Goal: Use online tool/utility: Utilize a website feature to perform a specific function

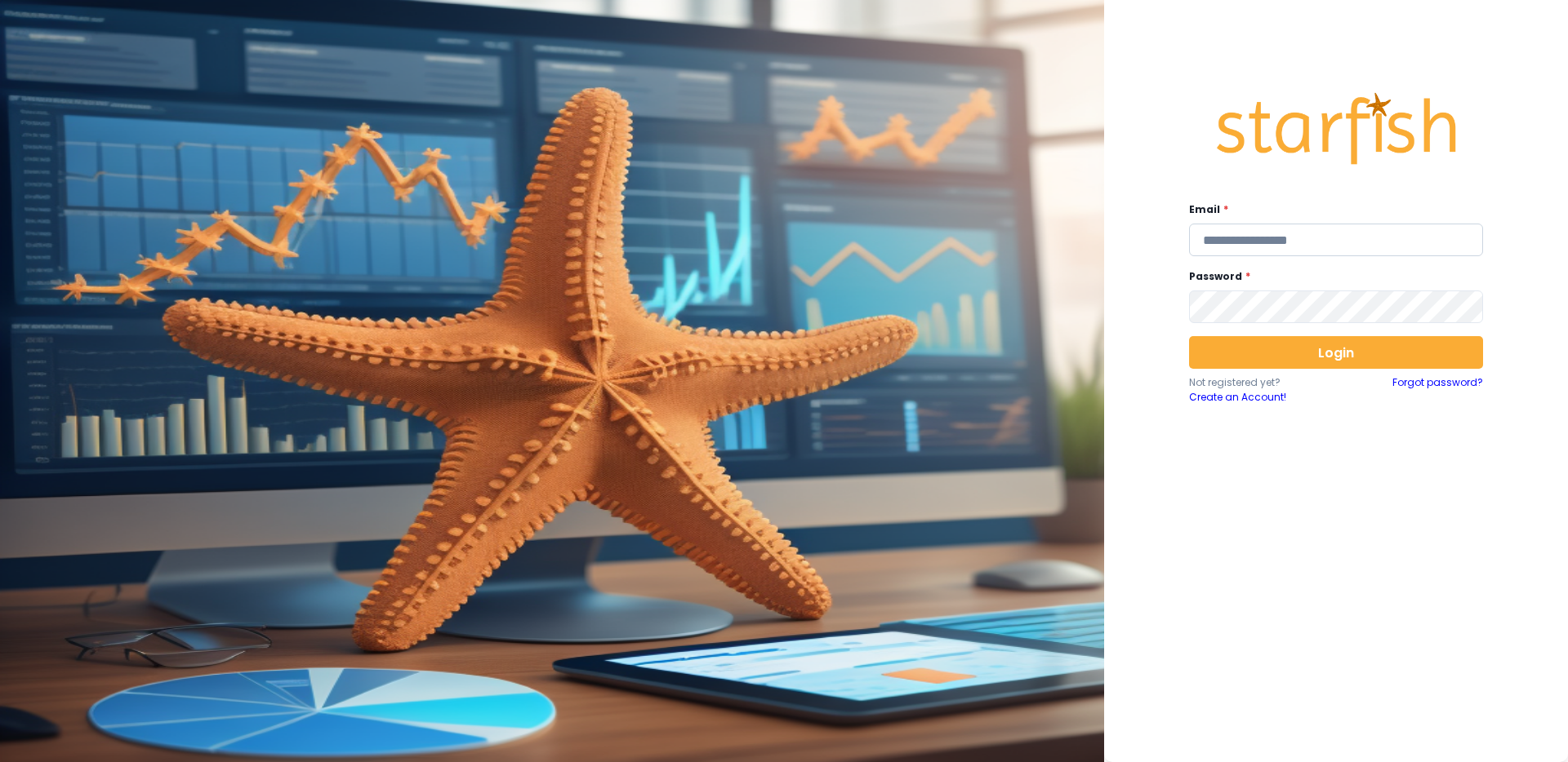
click at [1302, 228] on input "email" at bounding box center [1335, 240] width 294 height 32
type input "**********"
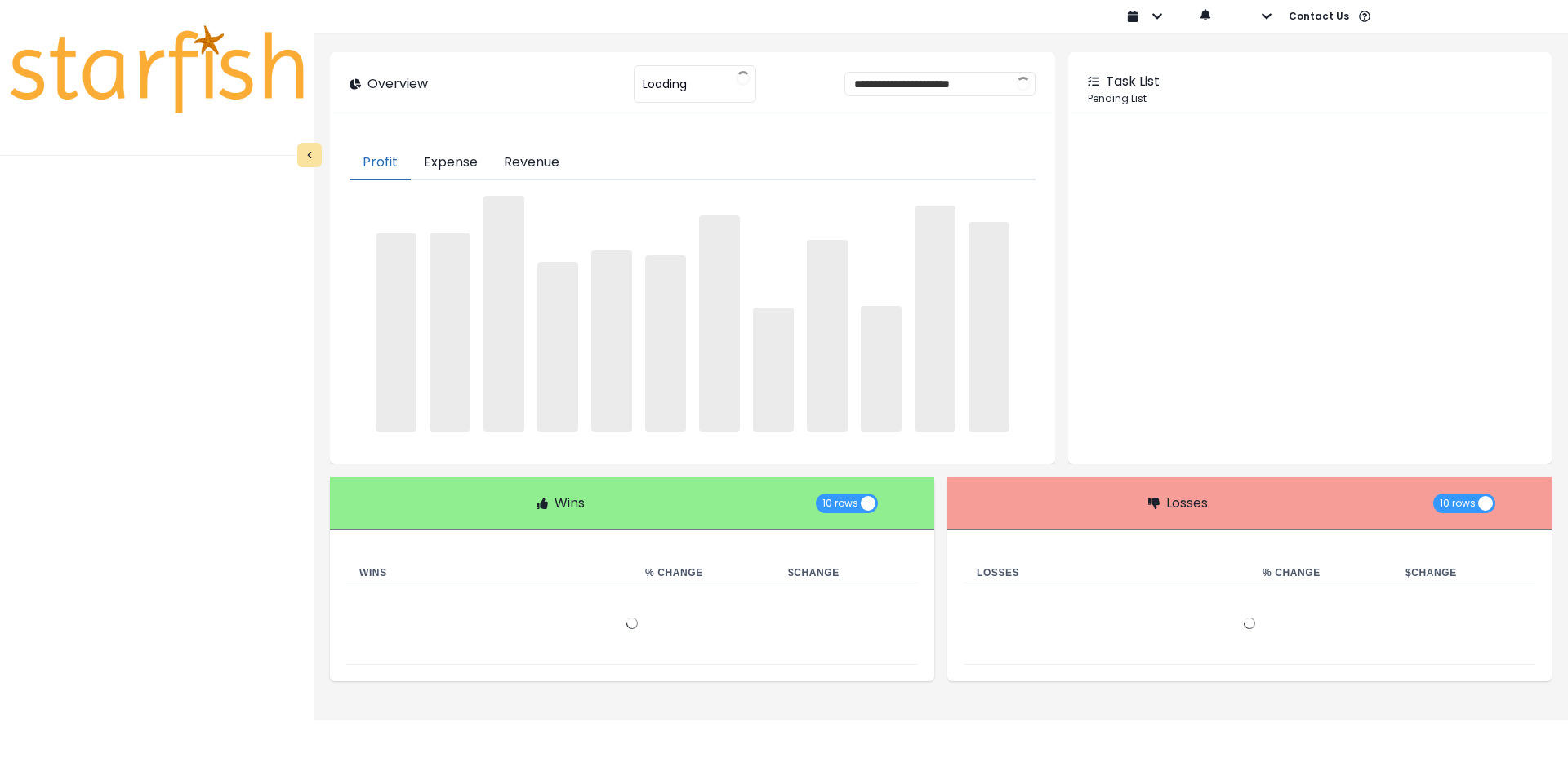
type input "********"
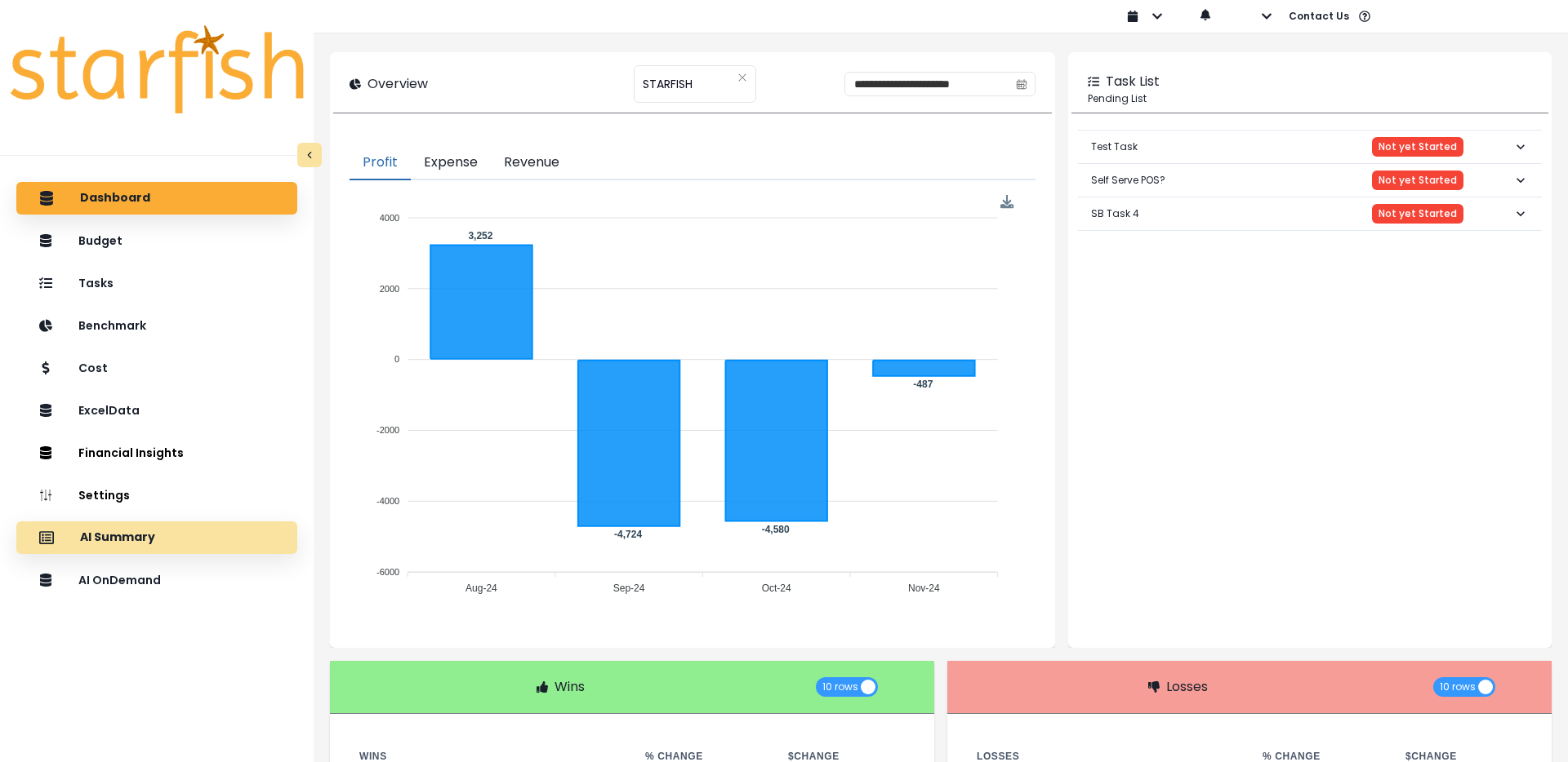
click at [158, 541] on div "AI Summary" at bounding box center [157, 538] width 255 height 34
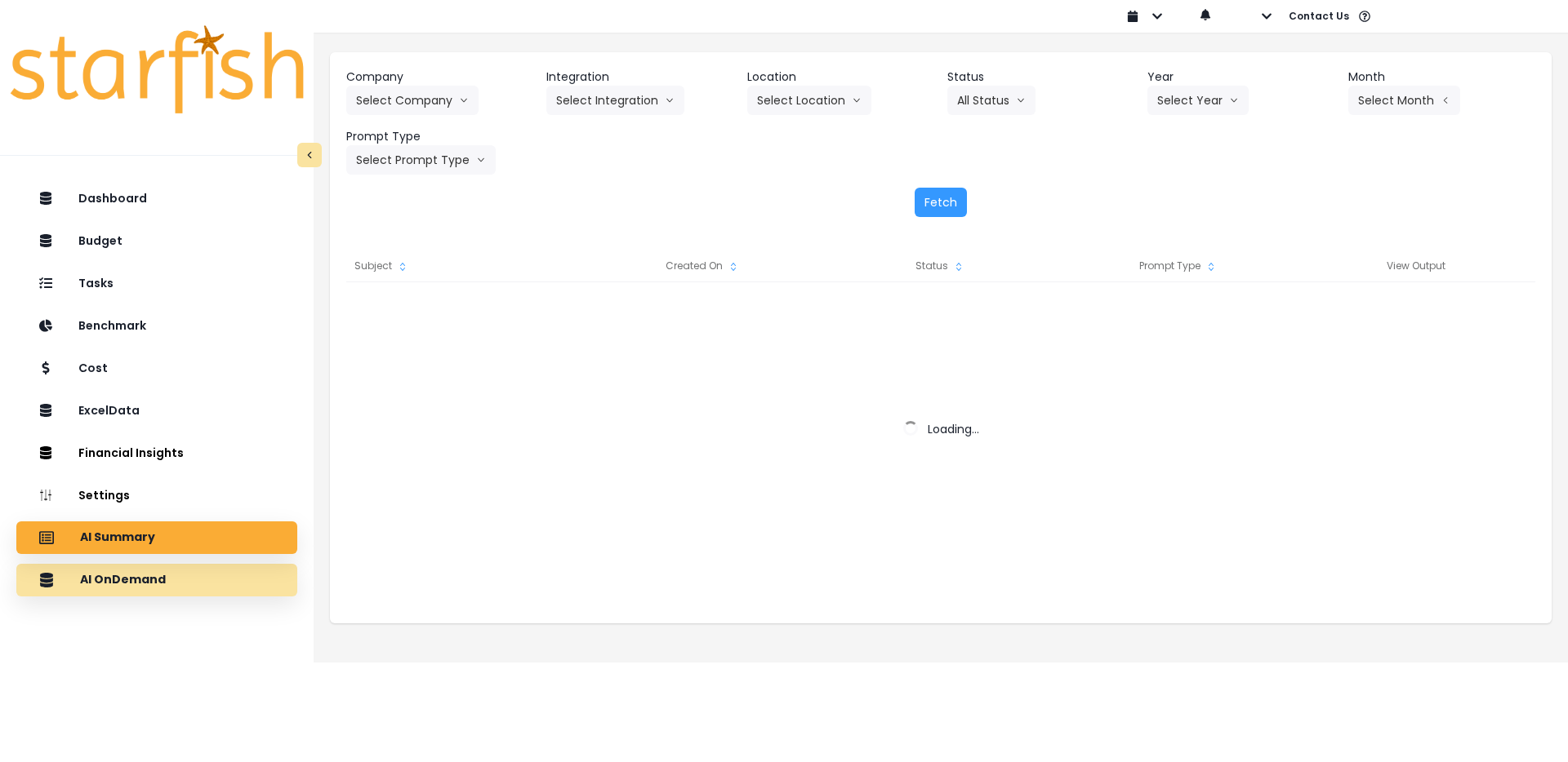
click at [145, 578] on p "AI OnDemand" at bounding box center [123, 580] width 86 height 14
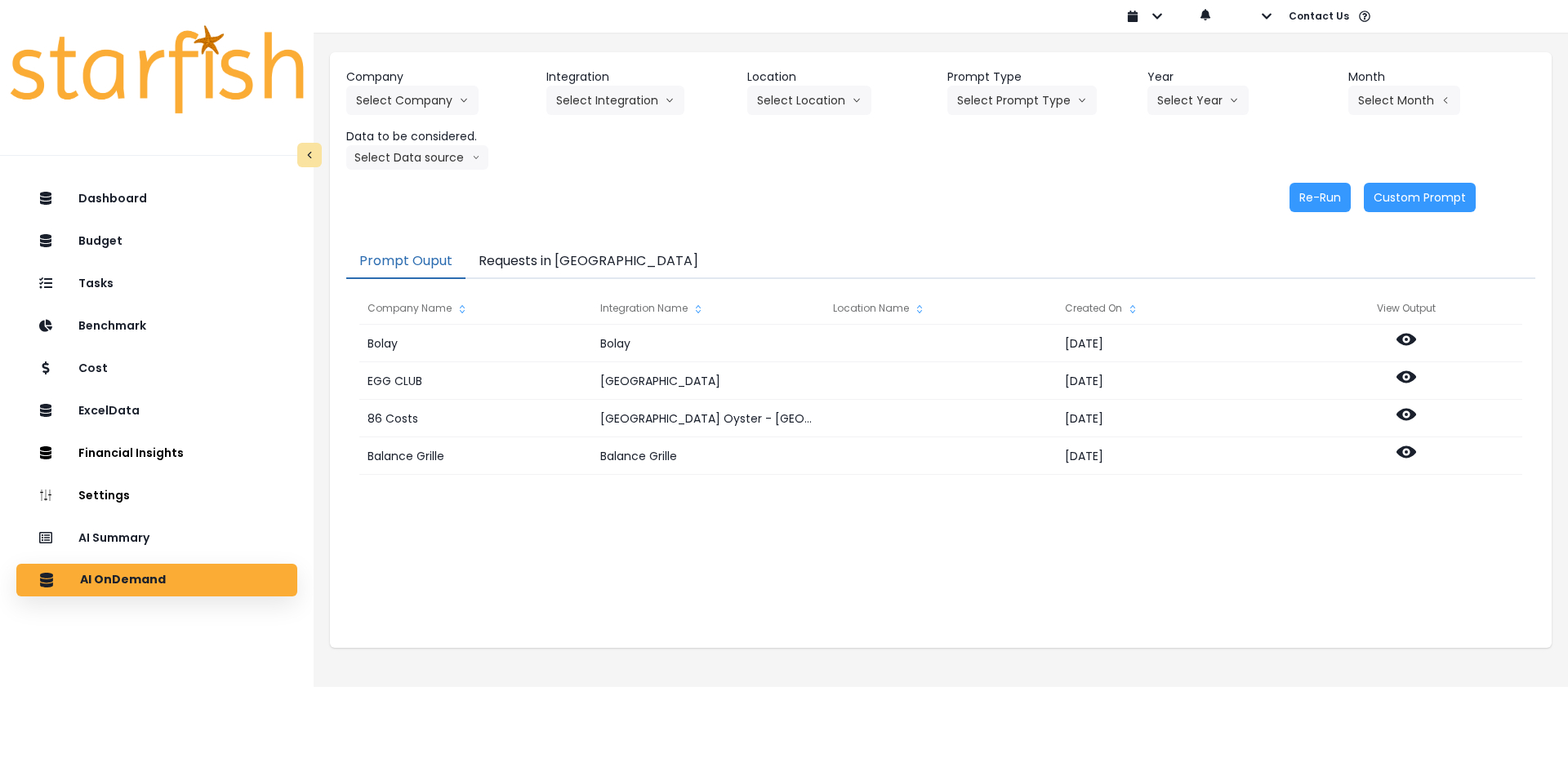
click at [564, 257] on button "Requests in Queue" at bounding box center [588, 262] width 246 height 34
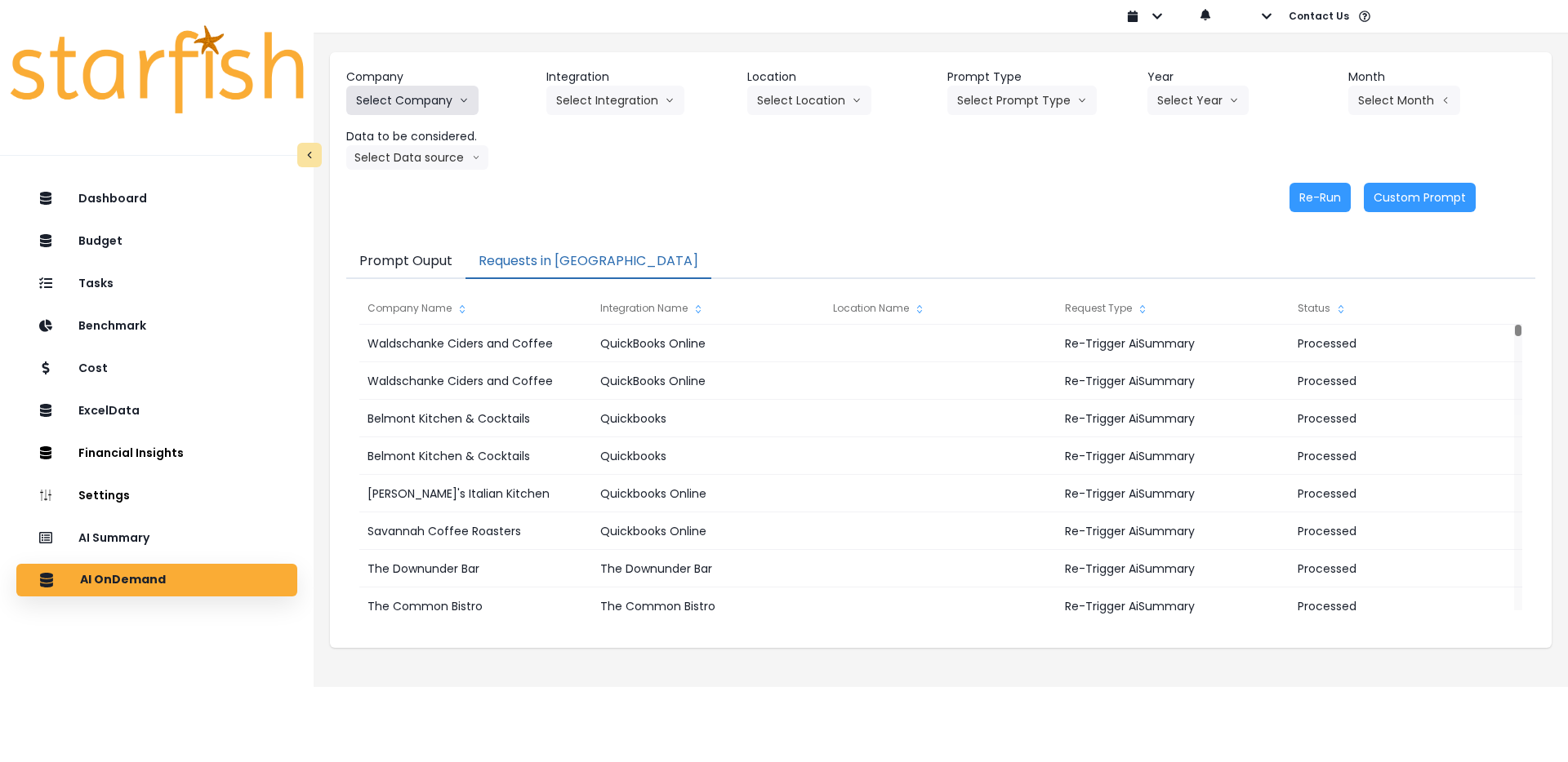
click at [445, 101] on button "Select Company" at bounding box center [412, 100] width 132 height 30
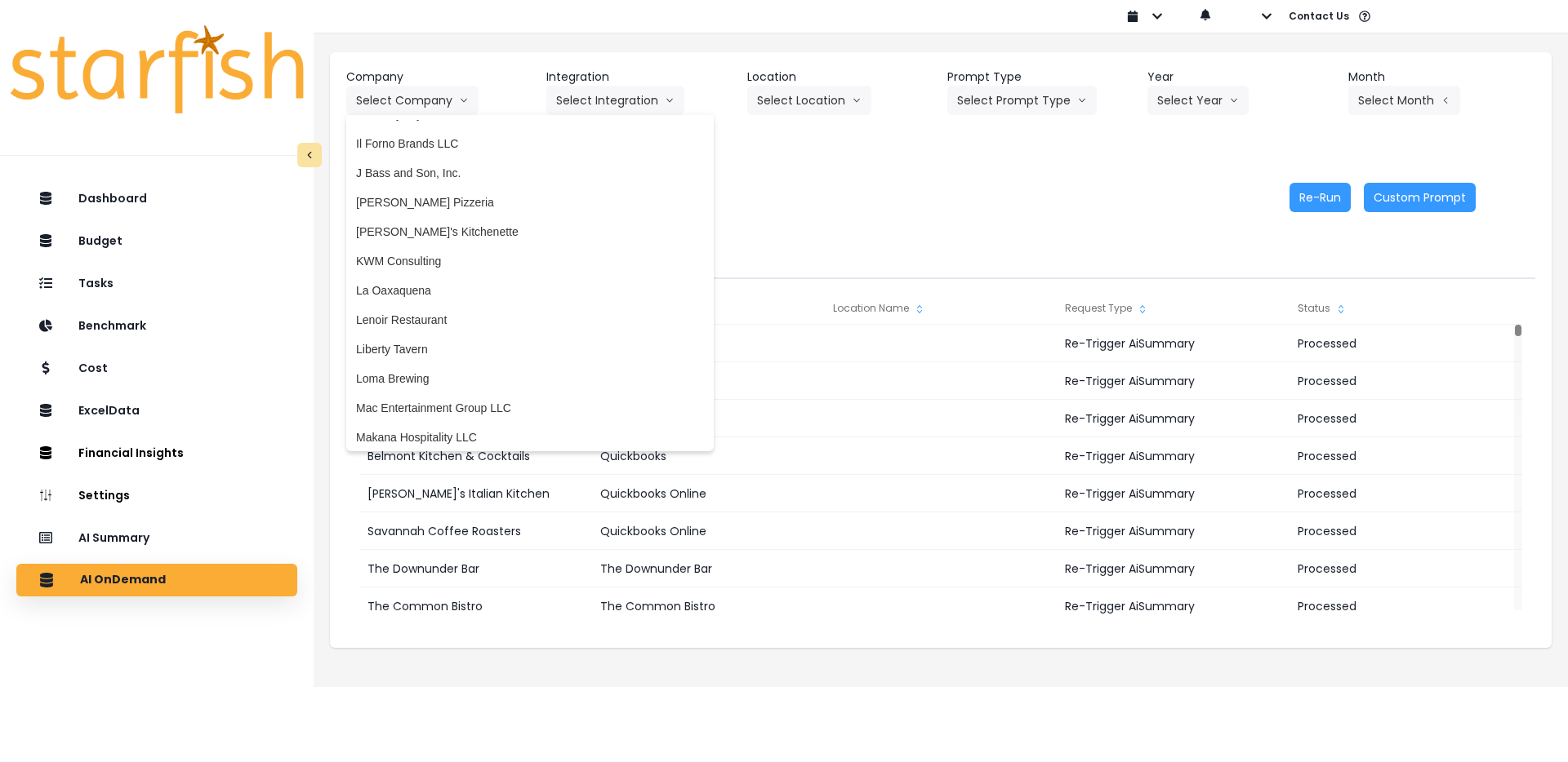
scroll to position [1727, 0]
click at [434, 232] on span "Kalei's Kitchenette" at bounding box center [530, 230] width 347 height 16
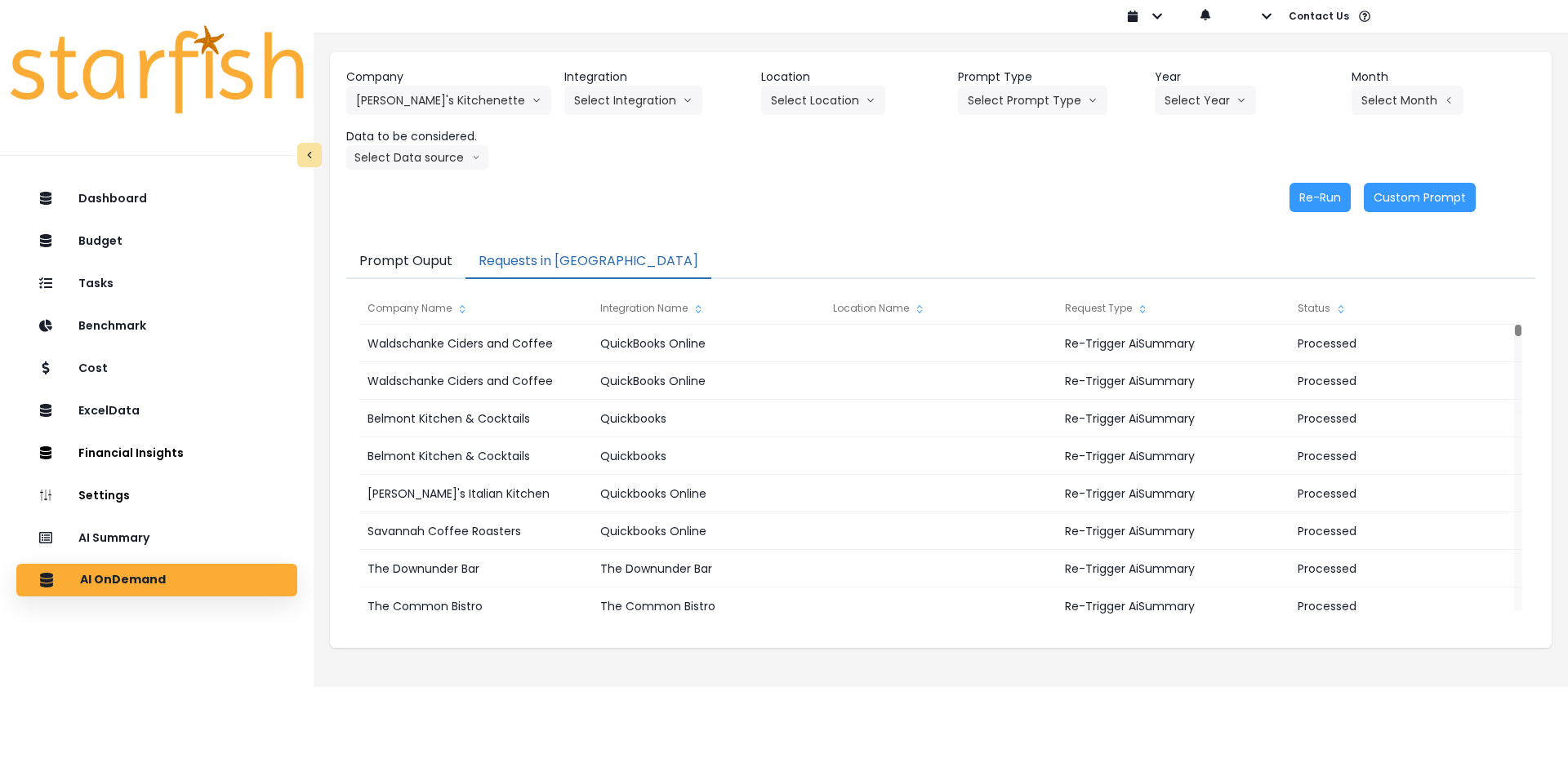
click at [594, 117] on div "Company Kalei's Kitchenette 86 Costs Asti Bagel Cafe Balance Grille Bald Ginger…" at bounding box center [941, 119] width 1189 height 101
click at [610, 102] on button "Select Integration" at bounding box center [633, 100] width 138 height 30
click at [609, 142] on span "Kalei's Kitchenette QBO" at bounding box center [669, 135] width 191 height 16
click at [812, 97] on button "Select Location" at bounding box center [874, 100] width 124 height 30
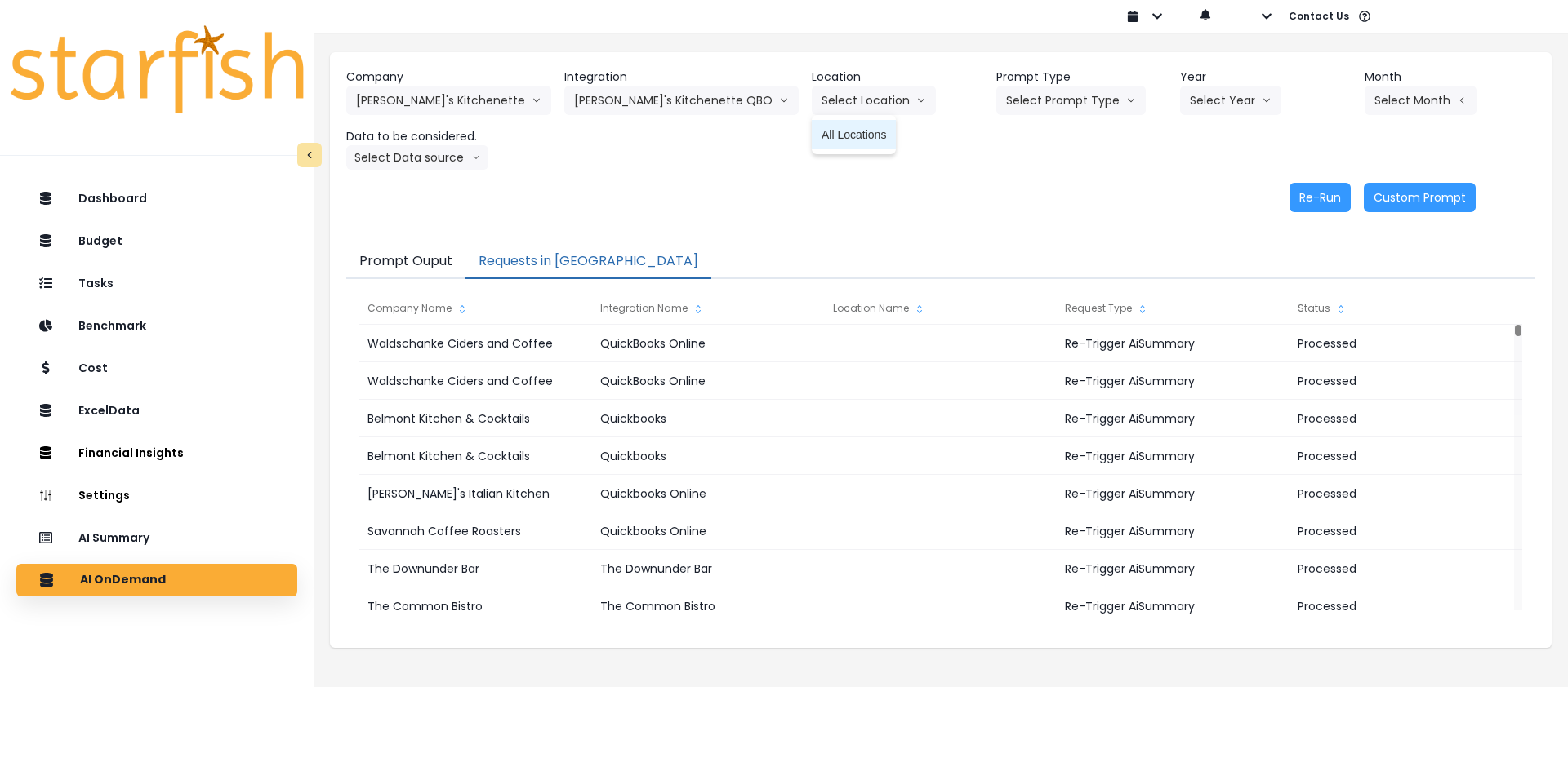
click at [812, 146] on li "All Locations" at bounding box center [853, 135] width 84 height 30
click at [1020, 102] on button "Select Prompt Type" at bounding box center [1071, 100] width 149 height 30
click at [1009, 191] on span "Error Task" at bounding box center [1052, 193] width 92 height 16
click at [1209, 97] on button "Select Year" at bounding box center [1230, 100] width 101 height 30
click at [1190, 194] on span "2025" at bounding box center [1203, 193] width 26 height 16
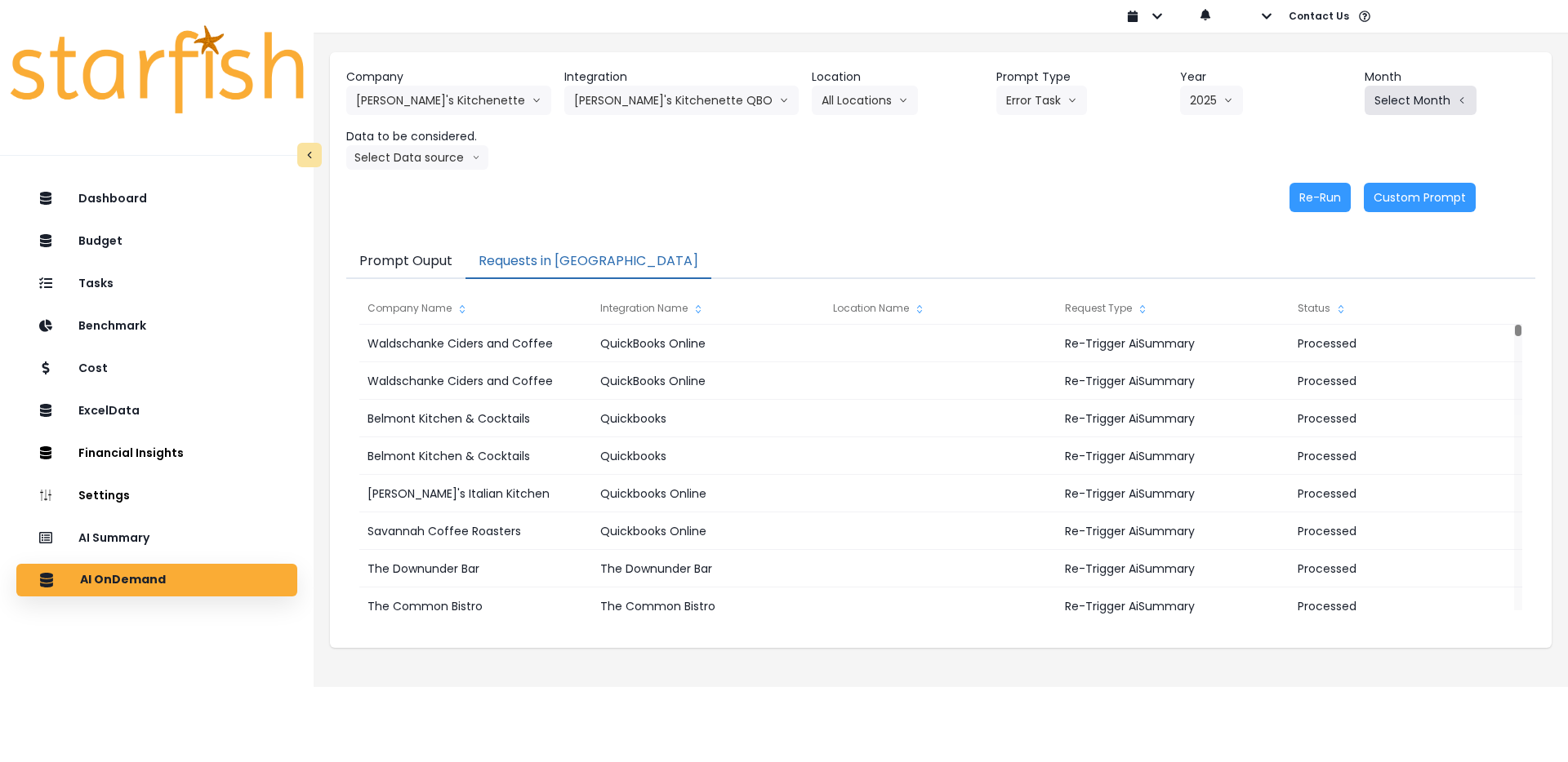
click at [1419, 95] on button "Select Month" at bounding box center [1420, 100] width 112 height 30
click at [1331, 289] on span "July" at bounding box center [1338, 281] width 32 height 16
click at [405, 149] on button "Select Data source" at bounding box center [417, 158] width 142 height 25
click at [439, 192] on span "Comparison overtime" at bounding box center [411, 189] width 109 height 16
click at [525, 178] on div "Company Kalei's Kitchenette 86 Costs Asti Bagel Cafe Balance Grille Bald Ginger…" at bounding box center [940, 140] width 1221 height 176
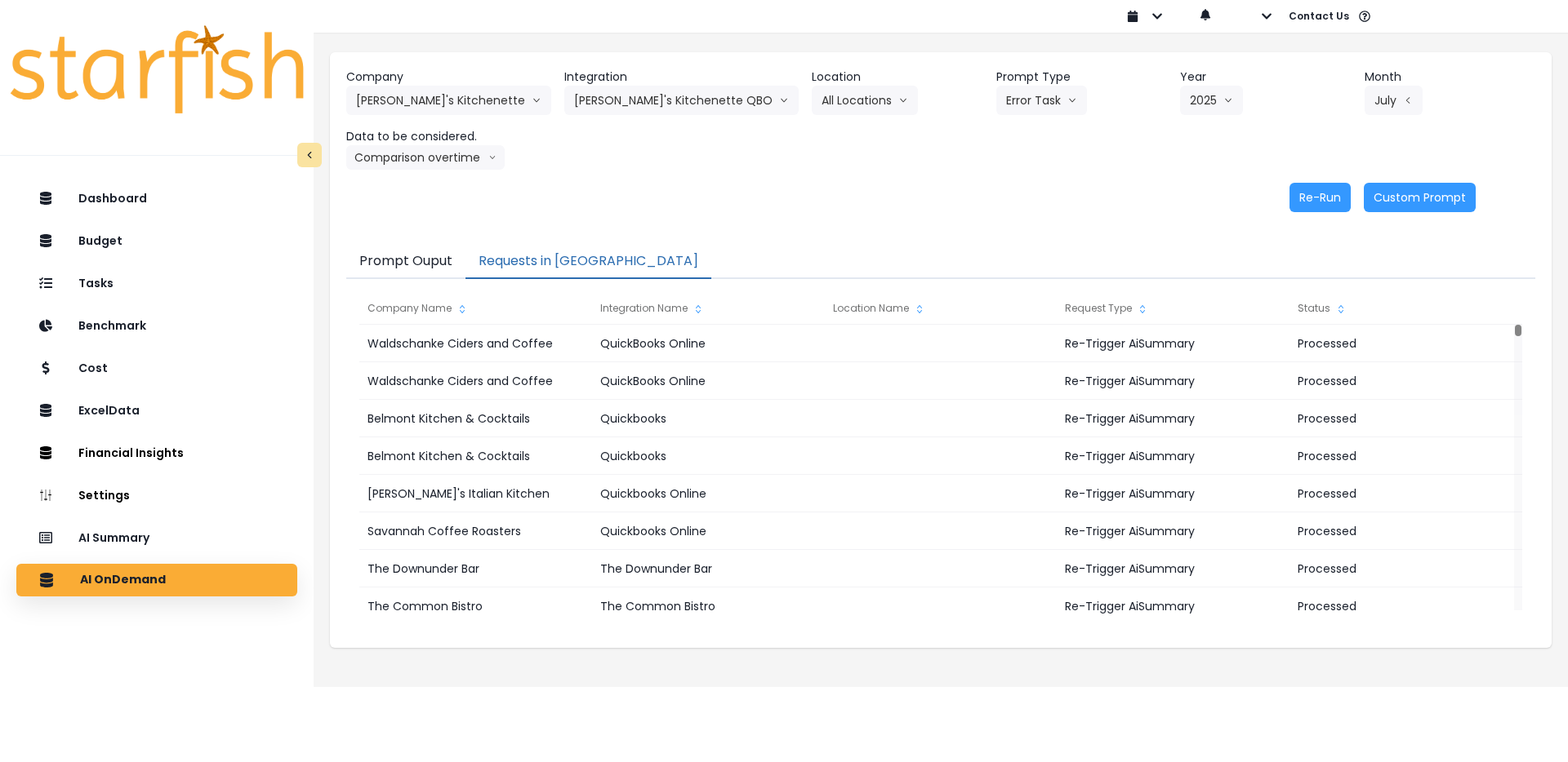
click at [1199, 198] on div "Re-Run Custom Prompt" at bounding box center [911, 198] width 1129 height 30
click at [1341, 191] on button "Re-Run" at bounding box center [1320, 198] width 61 height 30
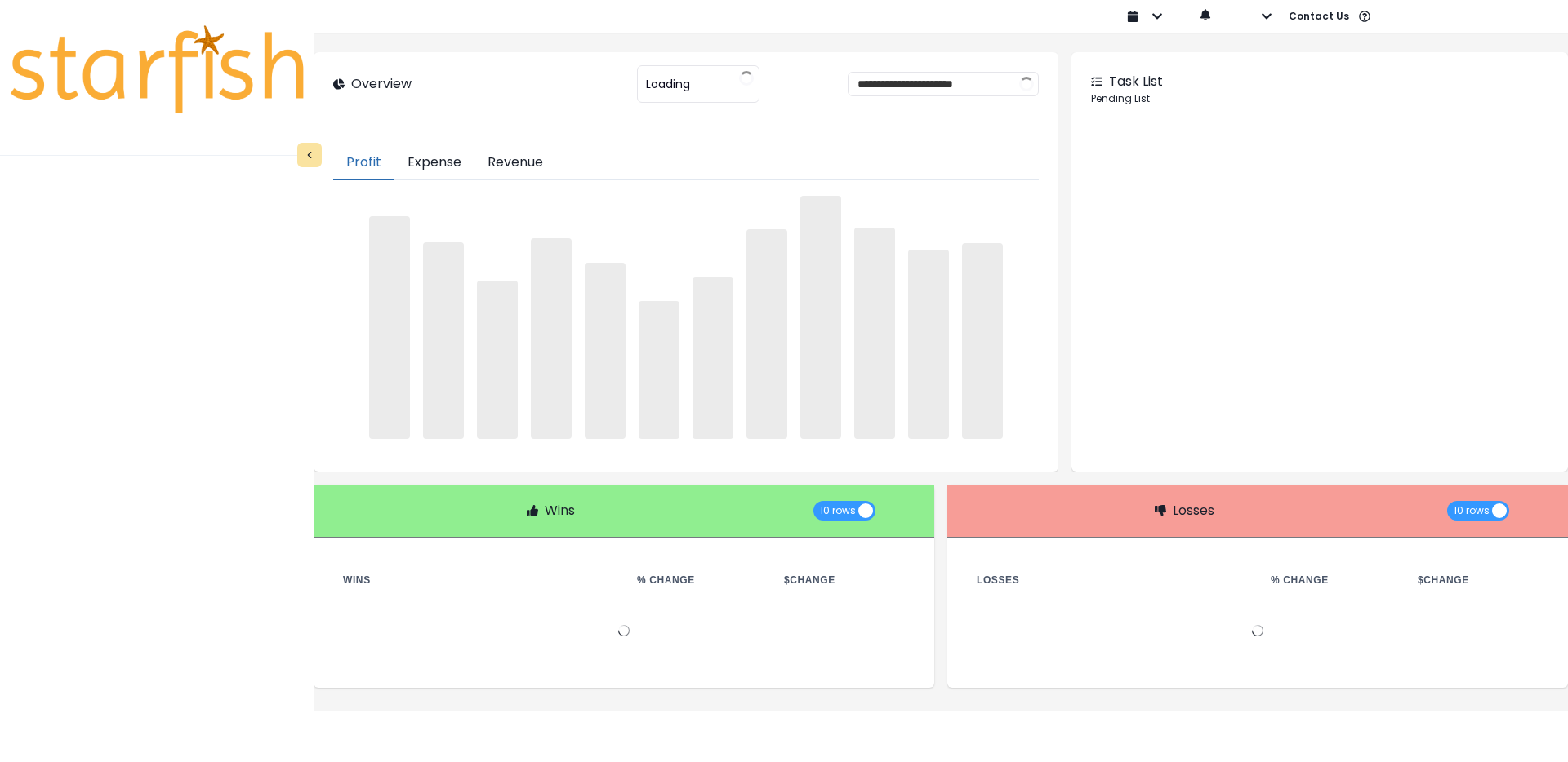
type input "********"
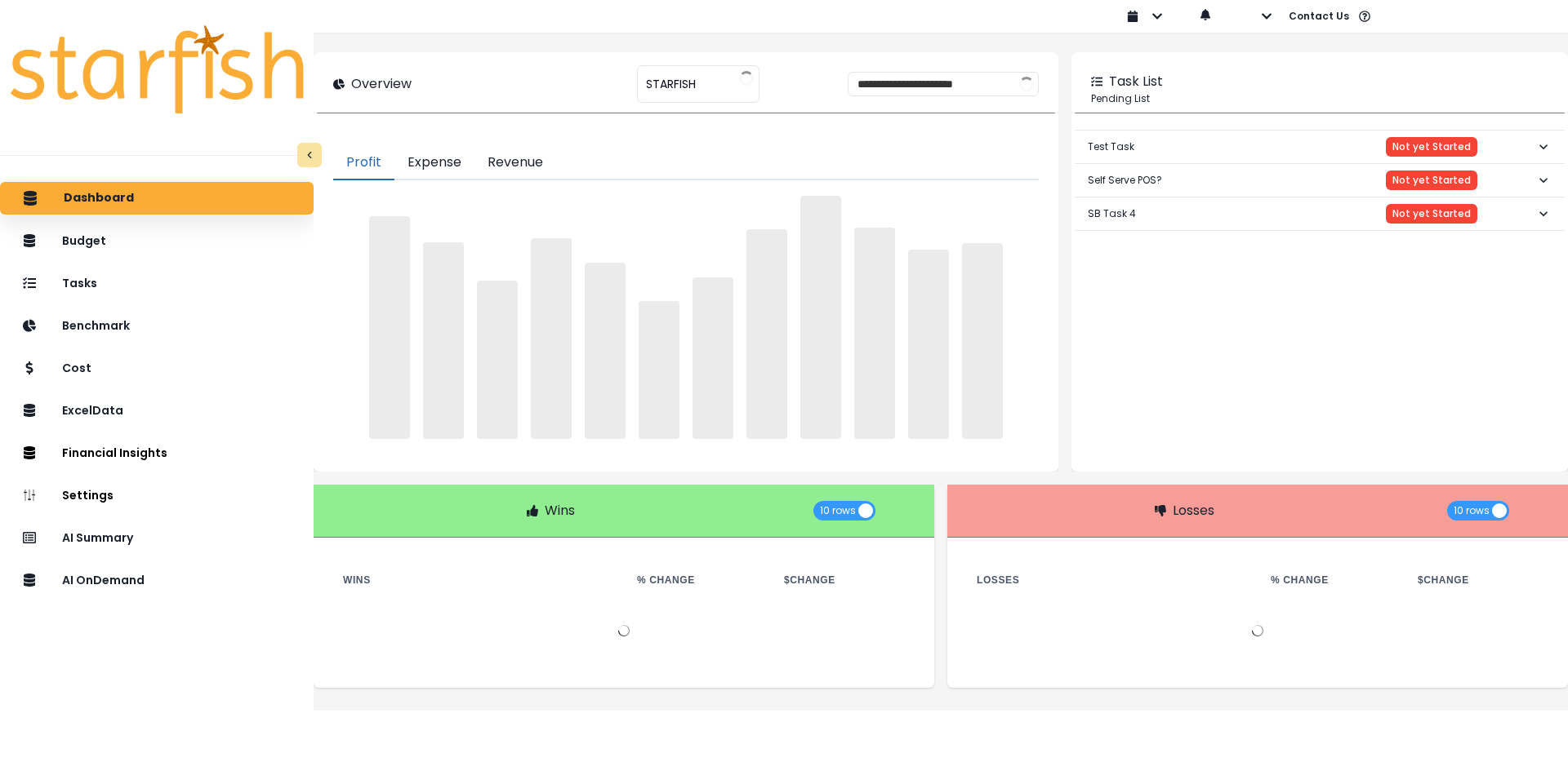
click at [181, 597] on div "AI OnDemand" at bounding box center [156, 580] width 287 height 33
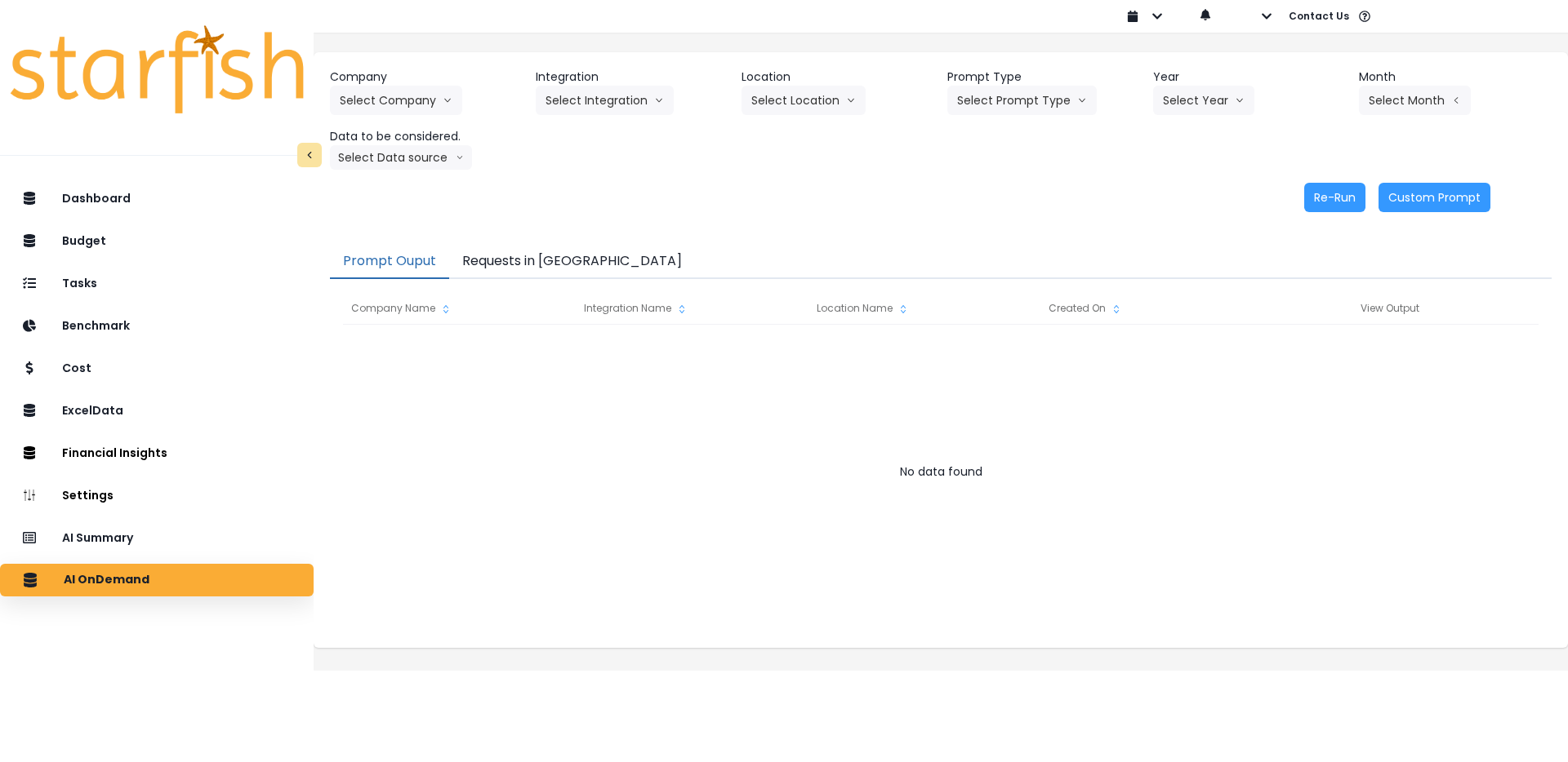
click at [537, 263] on button "Requests in [GEOGRAPHIC_DATA]" at bounding box center [571, 262] width 246 height 34
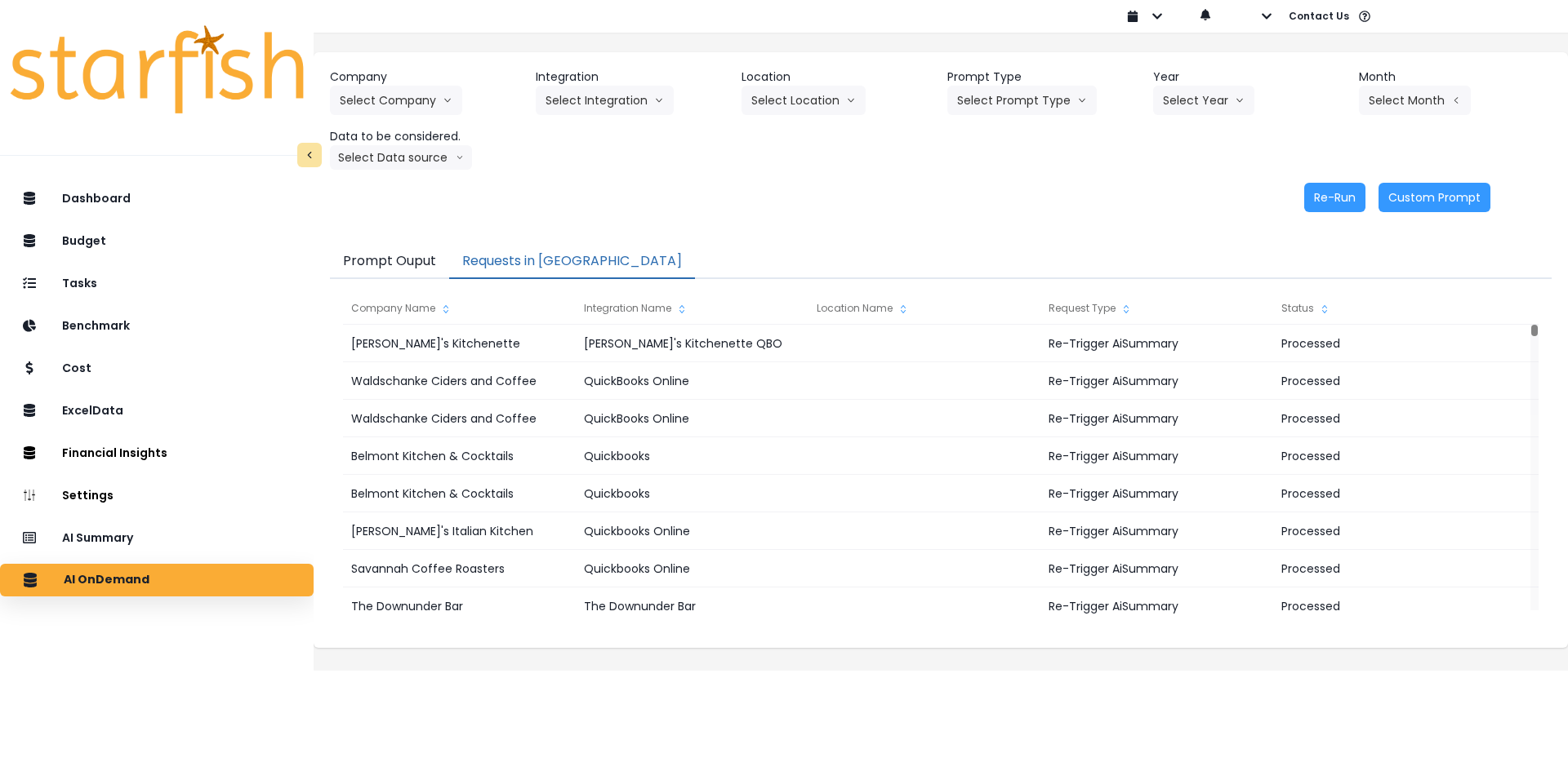
click at [636, 212] on div "Company Select Company 86 Costs Asti Bagel Cafe Balance Grille Bald Ginger Bar …" at bounding box center [940, 140] width 1255 height 176
click at [436, 109] on button "Select Company" at bounding box center [395, 100] width 132 height 30
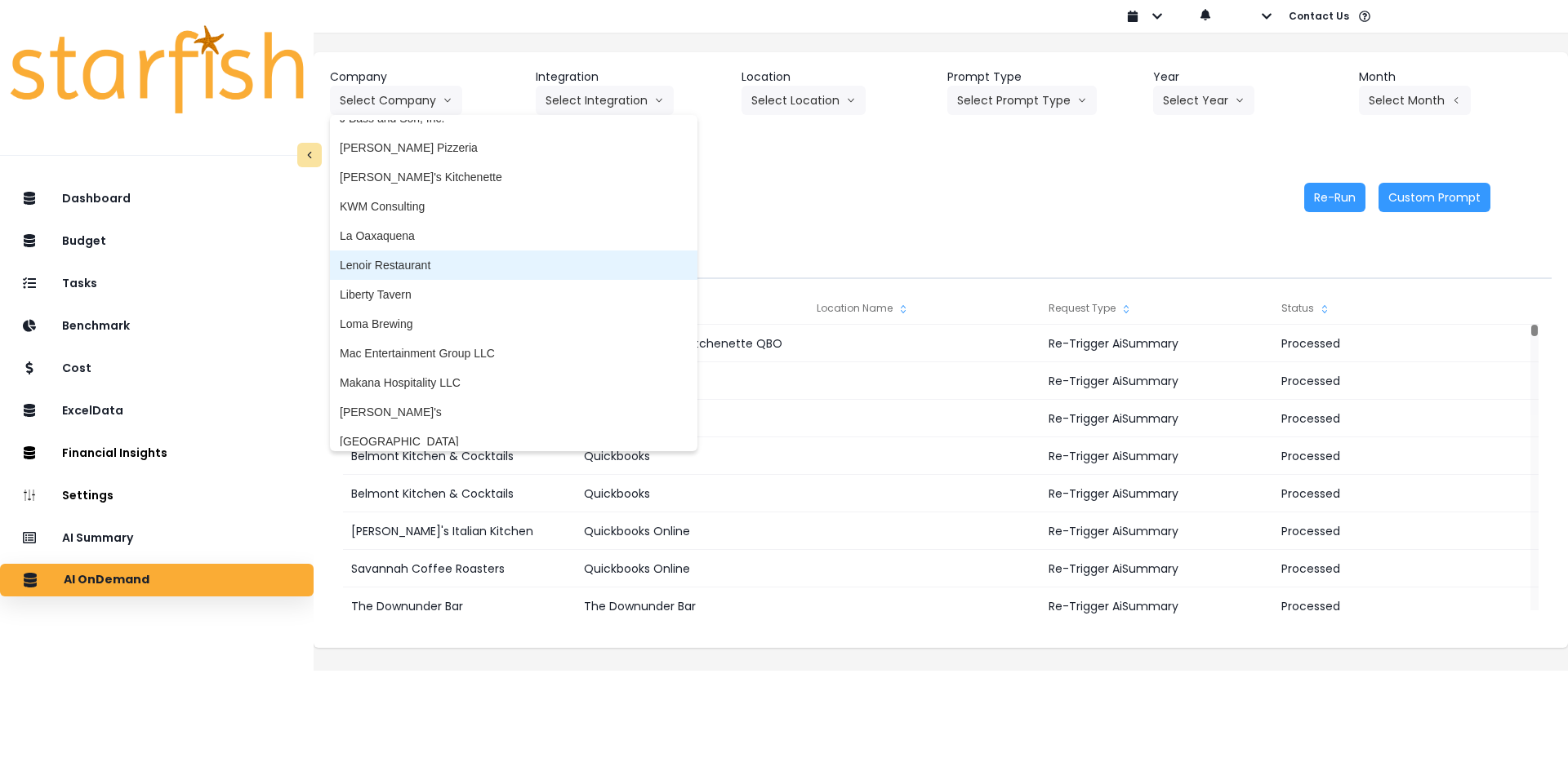
scroll to position [1748, 0]
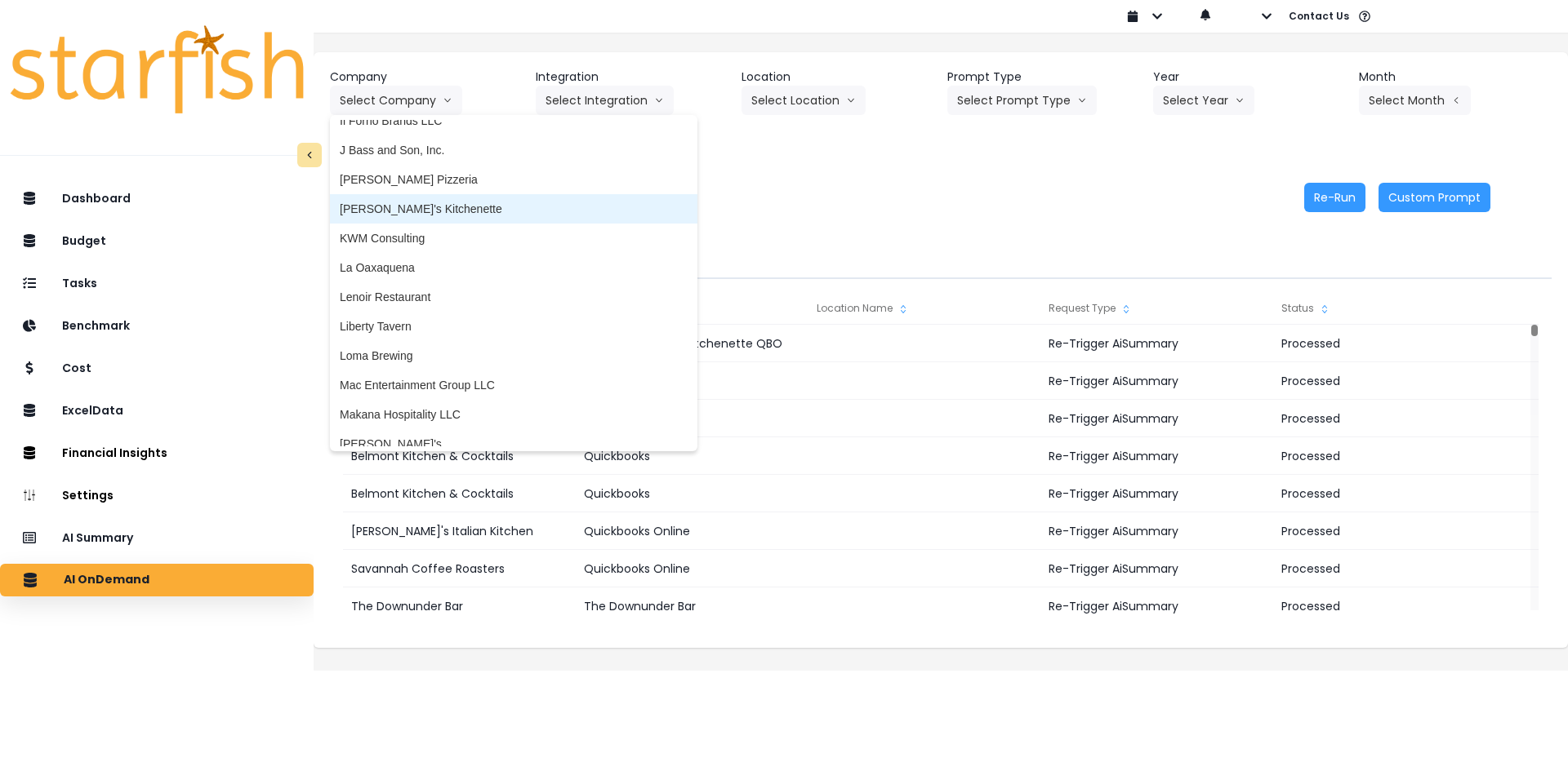
click at [435, 216] on span "[PERSON_NAME]'s Kitchenette" at bounding box center [514, 209] width 347 height 16
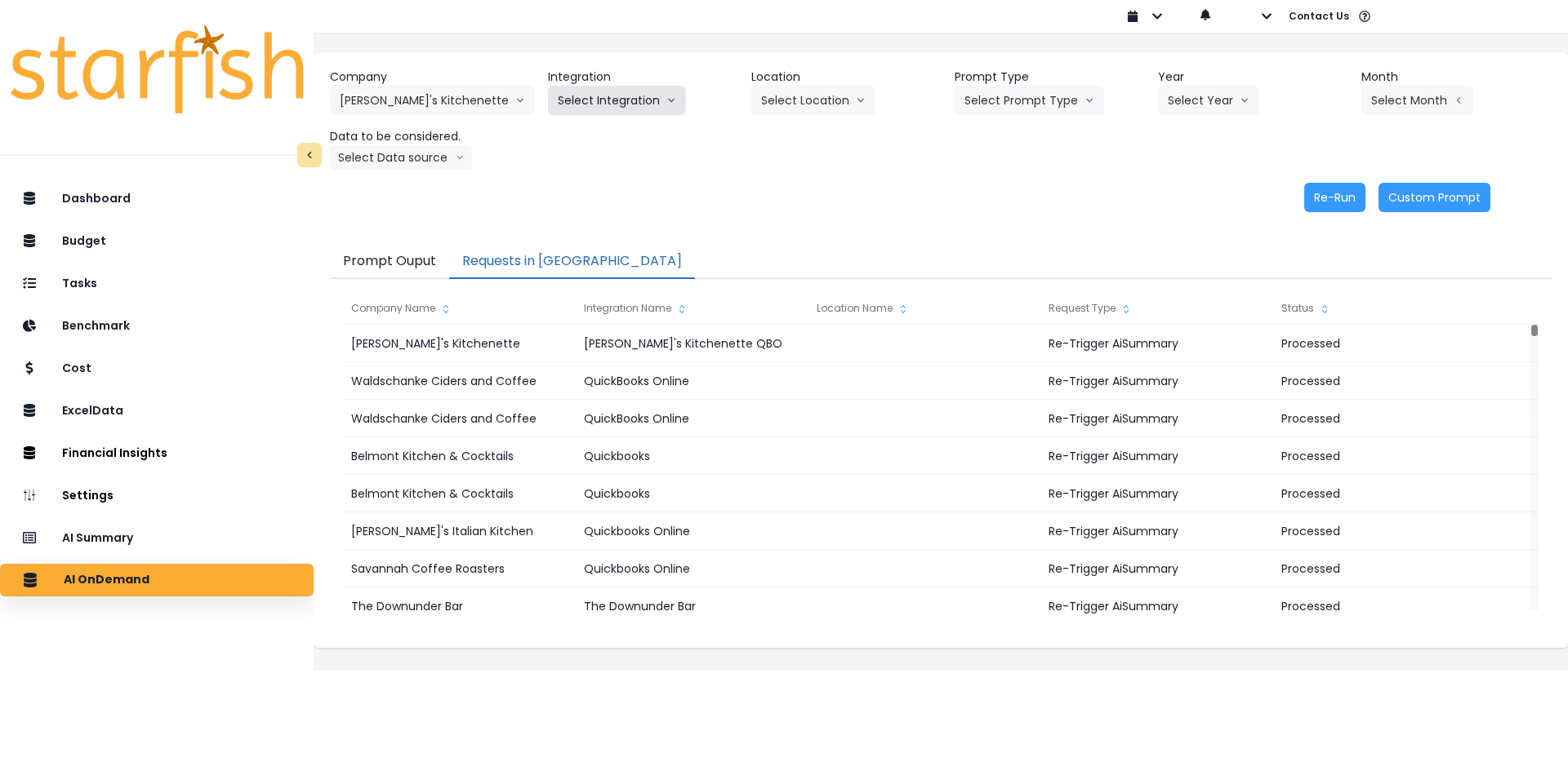
click at [583, 91] on button "Select Integration" at bounding box center [617, 100] width 138 height 30
click at [583, 120] on li "Kalei's Kitchenette QBO" at bounding box center [652, 135] width 210 height 30
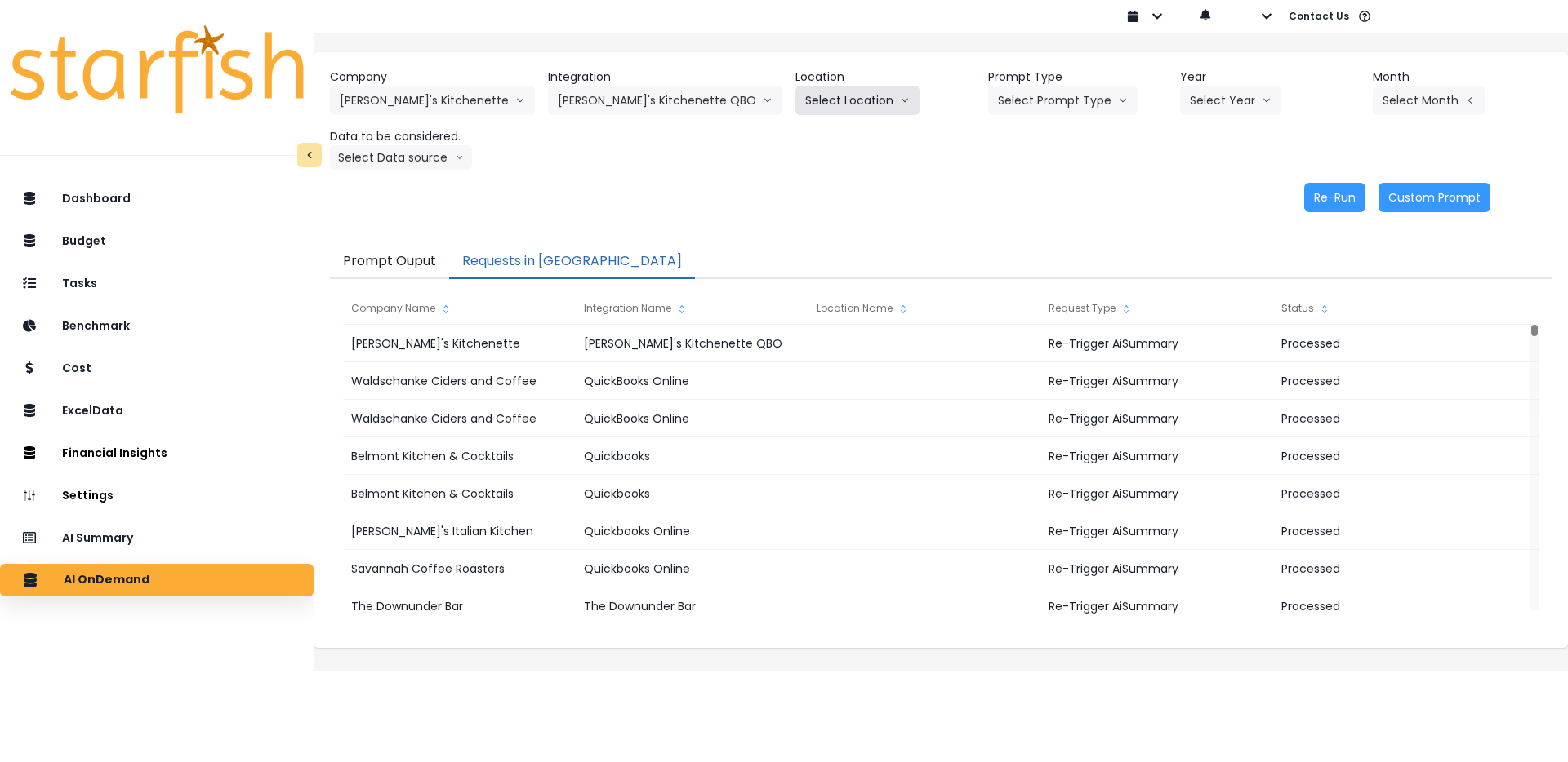
click at [801, 111] on button "Select Location" at bounding box center [858, 100] width 124 height 30
click at [805, 141] on span "All Locations" at bounding box center [837, 135] width 65 height 16
click at [992, 110] on button "Select Prompt Type" at bounding box center [1062, 100] width 149 height 30
click at [998, 191] on span "Error Task" at bounding box center [1044, 193] width 92 height 16
click at [1209, 100] on button "Select Year" at bounding box center [1230, 100] width 101 height 30
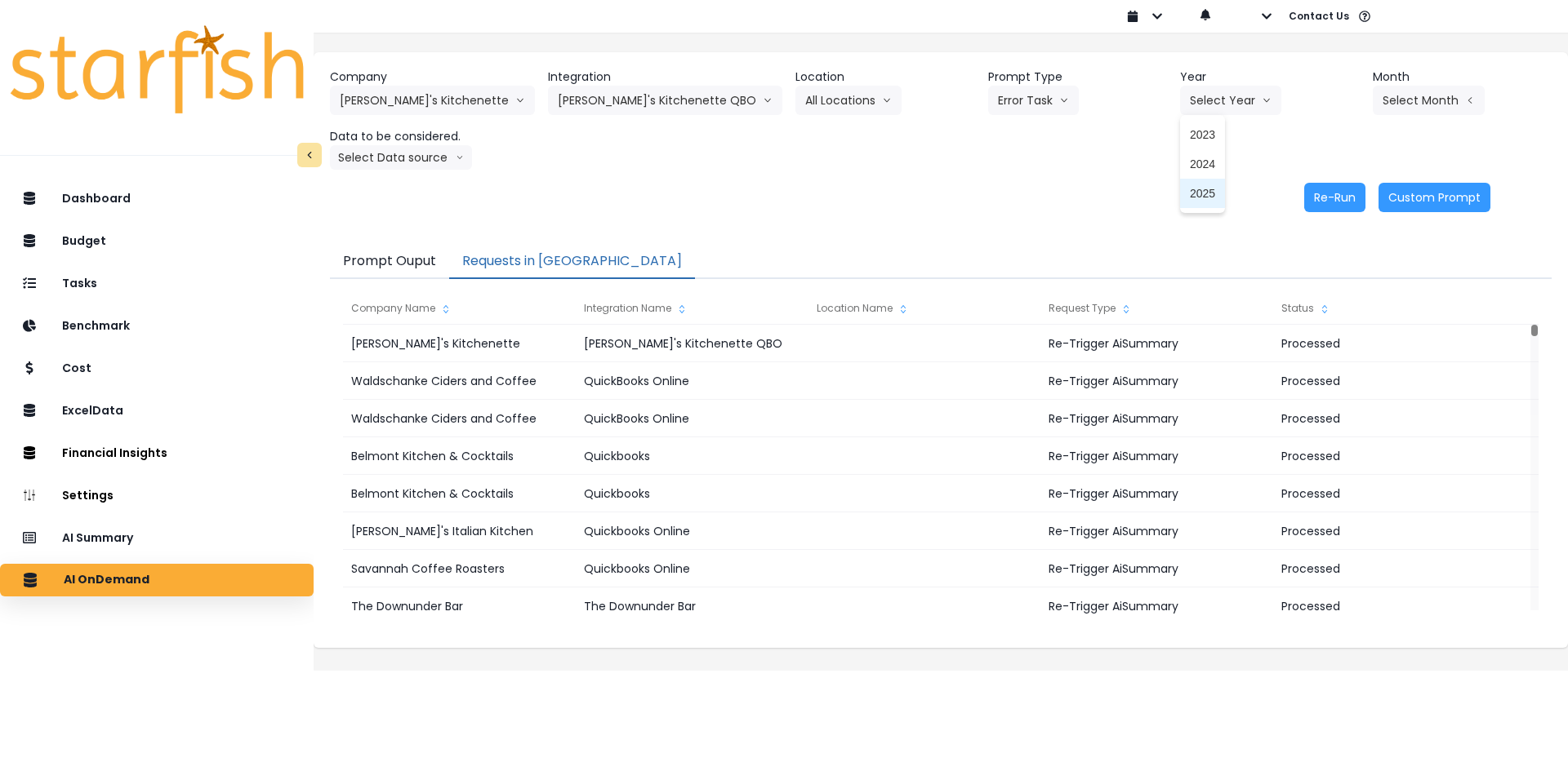
click at [1190, 198] on span "2025" at bounding box center [1203, 193] width 26 height 16
click at [1413, 77] on header "Month" at bounding box center [1462, 77] width 180 height 17
click at [1408, 90] on button "Select Month" at bounding box center [1428, 100] width 112 height 30
click at [1331, 259] on span "June" at bounding box center [1347, 252] width 32 height 16
click at [445, 168] on button "Select Data source" at bounding box center [400, 158] width 142 height 25
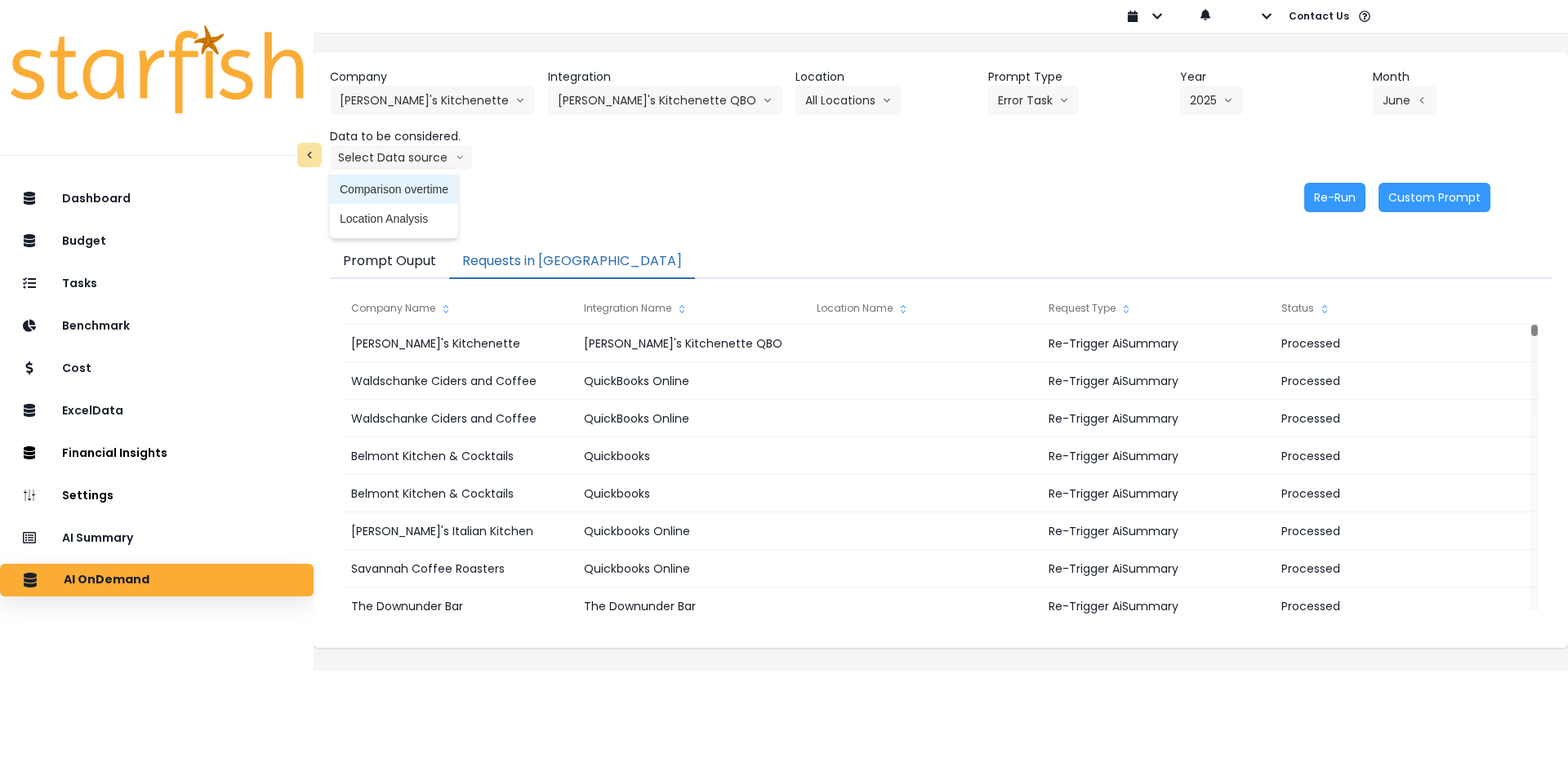
click at [435, 192] on span "Comparison overtime" at bounding box center [394, 189] width 109 height 16
click at [564, 175] on div "Company Kalei's Kitchenette 86 Costs Asti Bagel Cafe Balance Grille Bald Ginger…" at bounding box center [940, 140] width 1255 height 176
click at [1324, 203] on button "Re-Run" at bounding box center [1335, 198] width 61 height 30
click at [1189, 229] on div "Prompt Ouput Requests in Queue Company Name Integration Name Location Name Requ…" at bounding box center [940, 438] width 1255 height 420
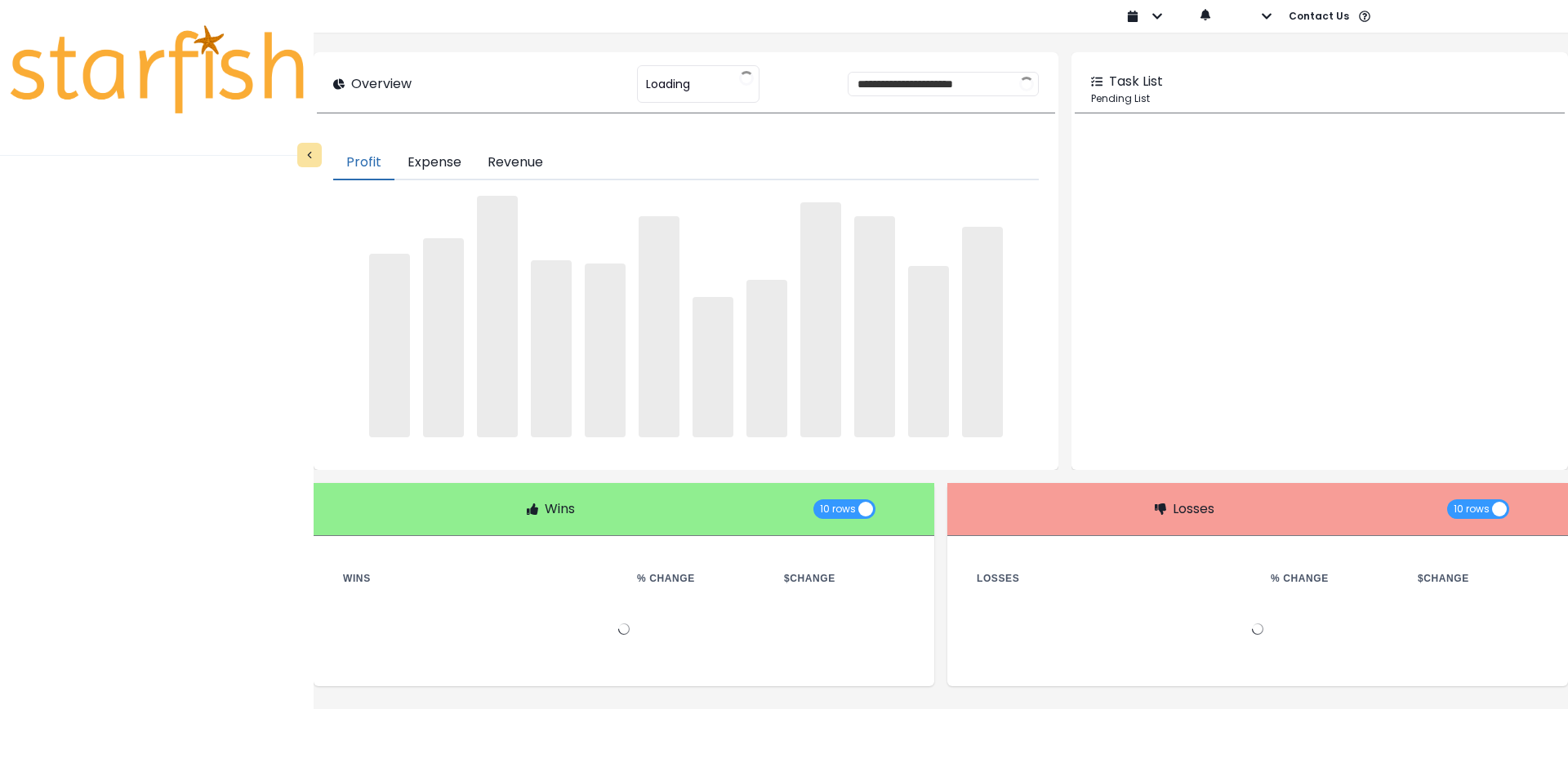
type input "********"
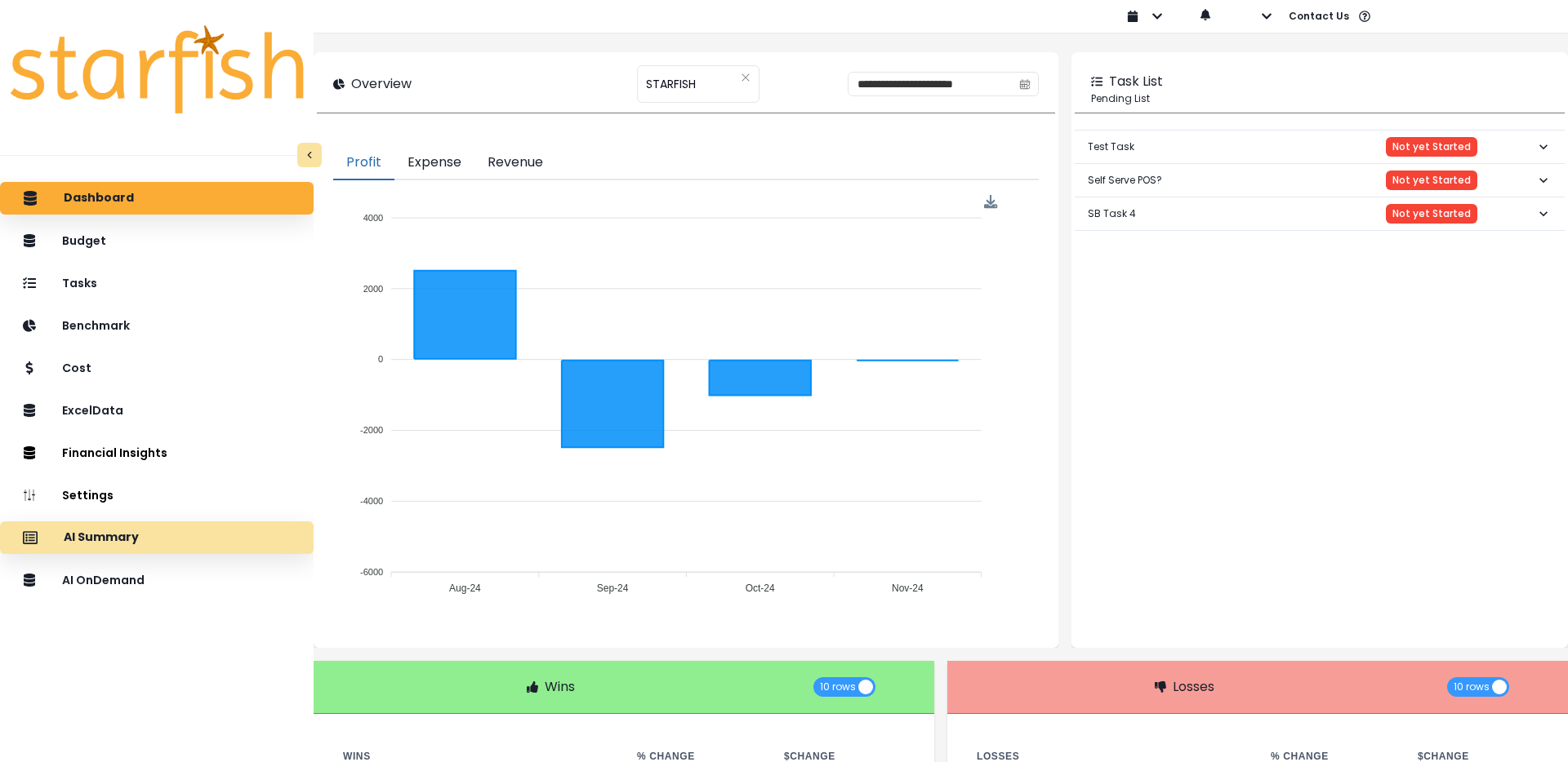
click at [153, 541] on div "AI Summary" at bounding box center [156, 538] width 287 height 34
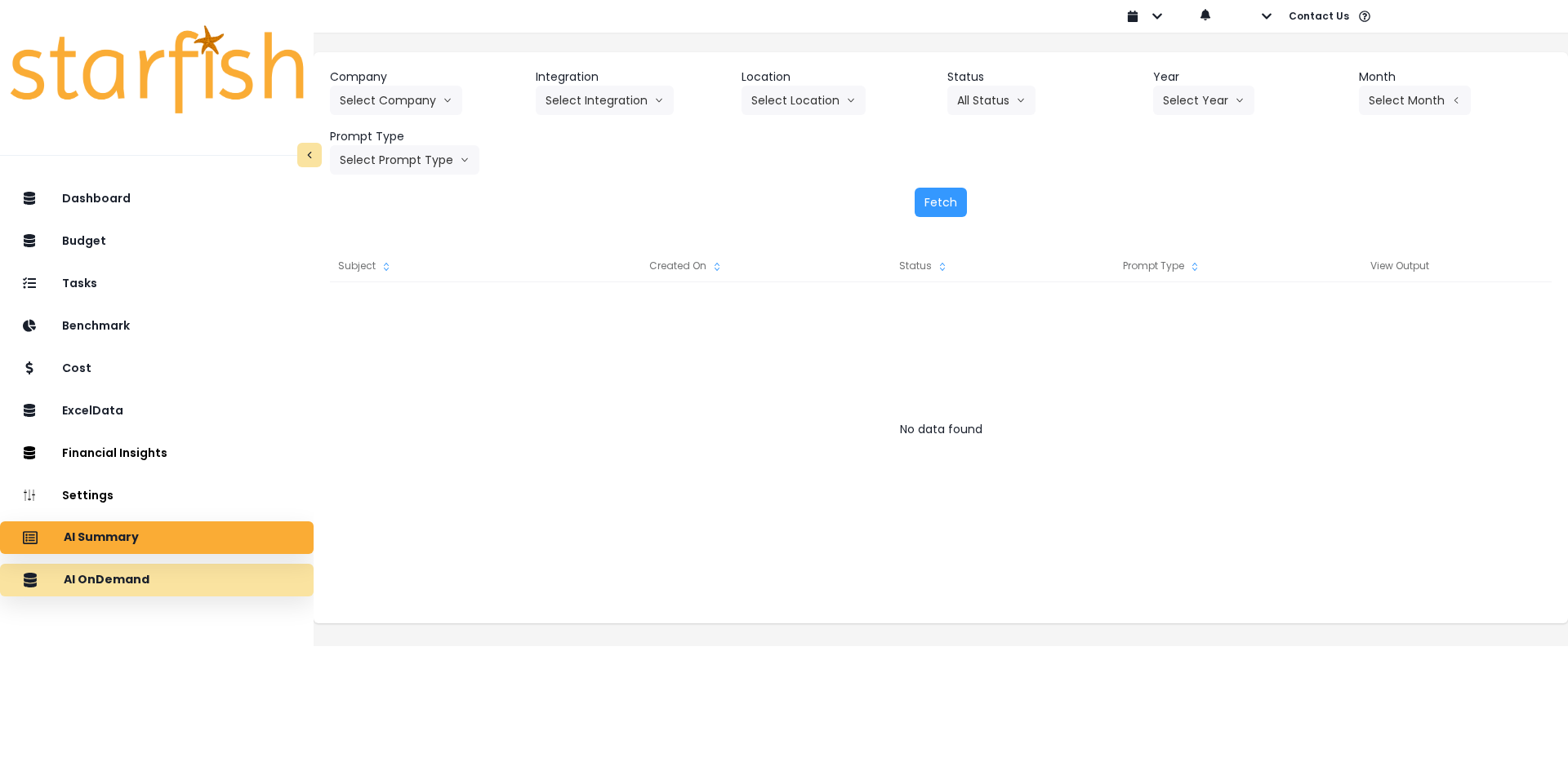
click at [134, 586] on p "AI OnDemand" at bounding box center [106, 580] width 86 height 14
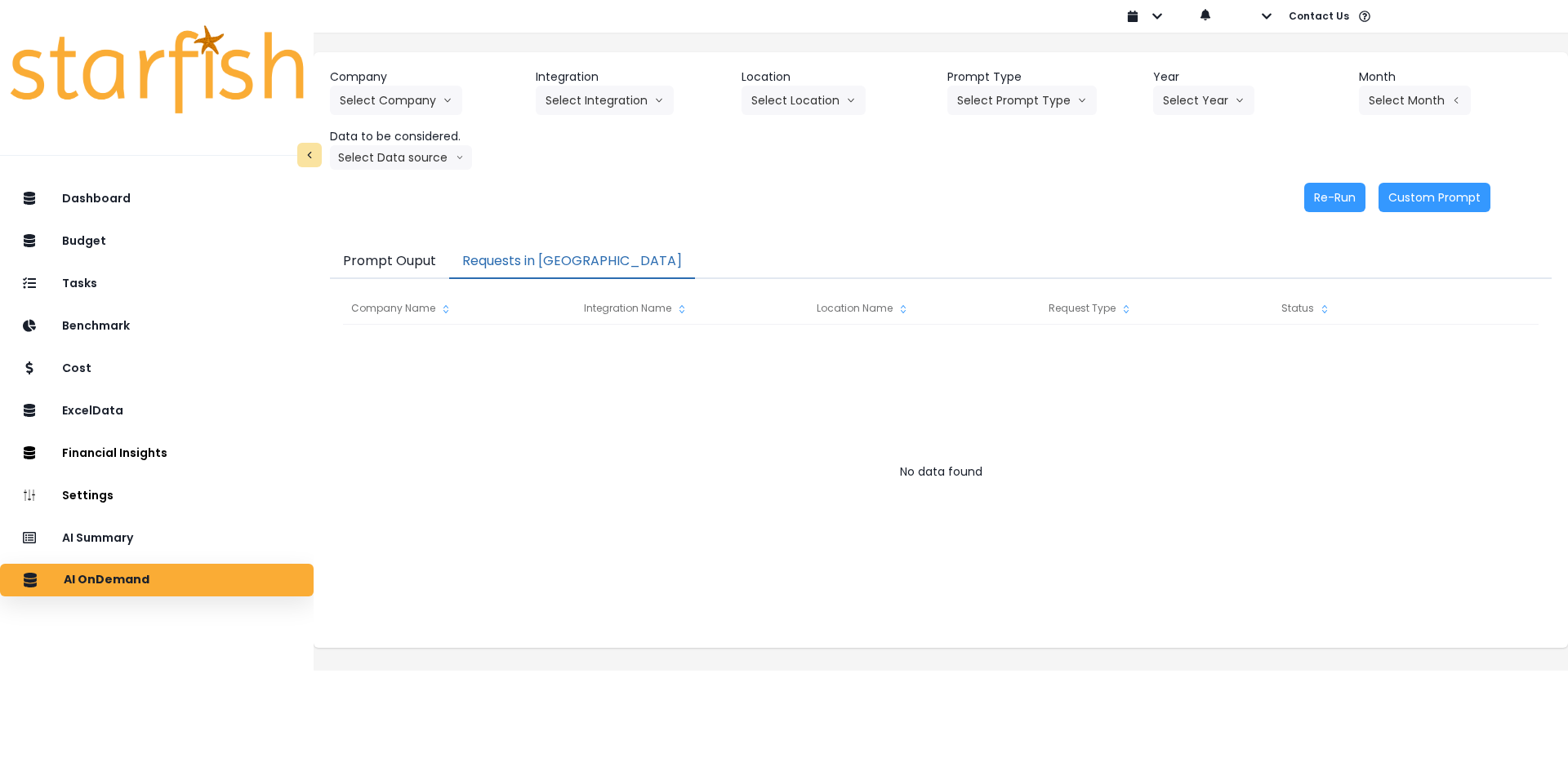
click at [537, 263] on button "Requests in [GEOGRAPHIC_DATA]" at bounding box center [571, 262] width 246 height 34
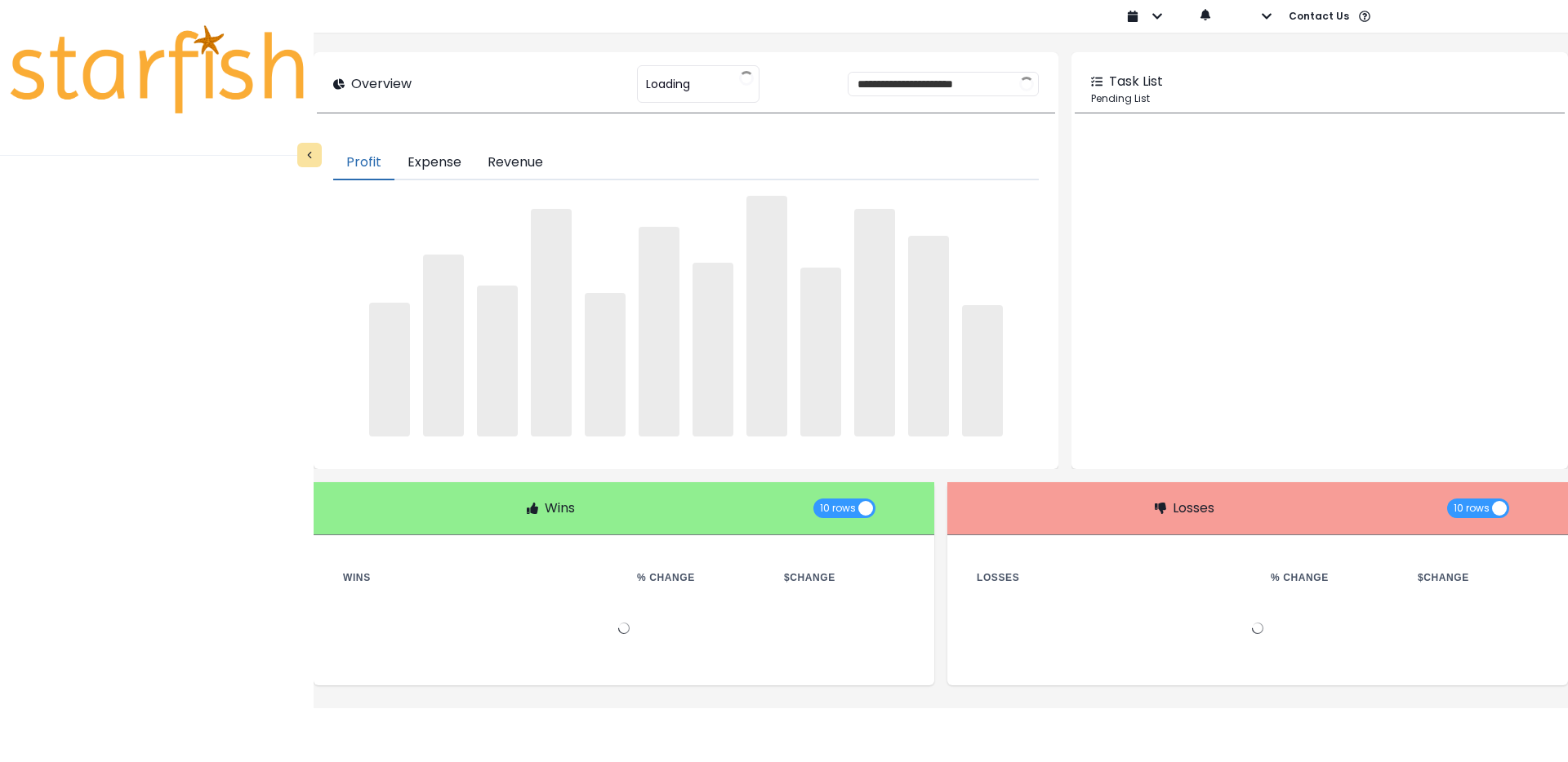
type input "********"
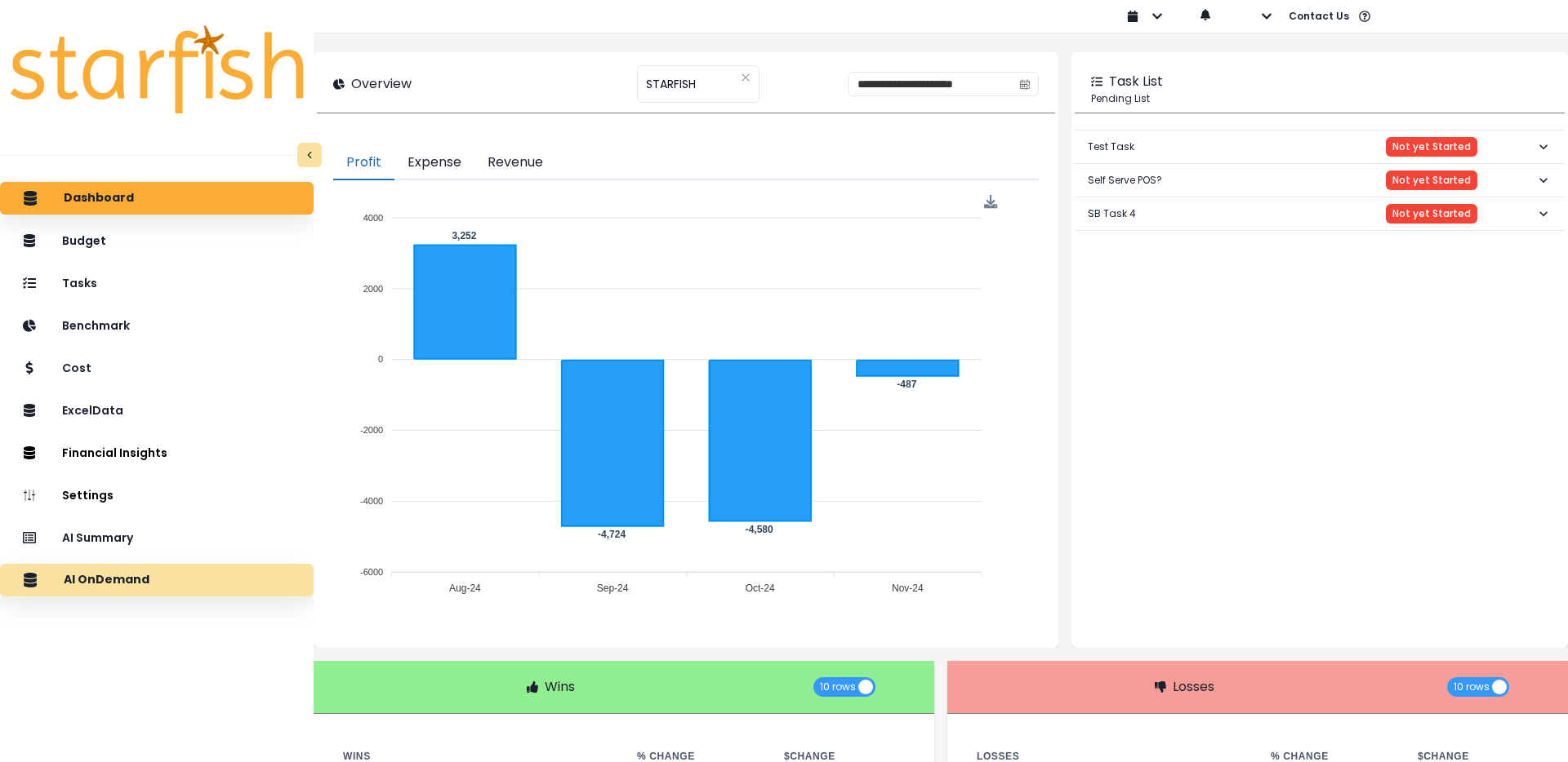
click at [135, 585] on p "AI OnDemand" at bounding box center [106, 580] width 86 height 14
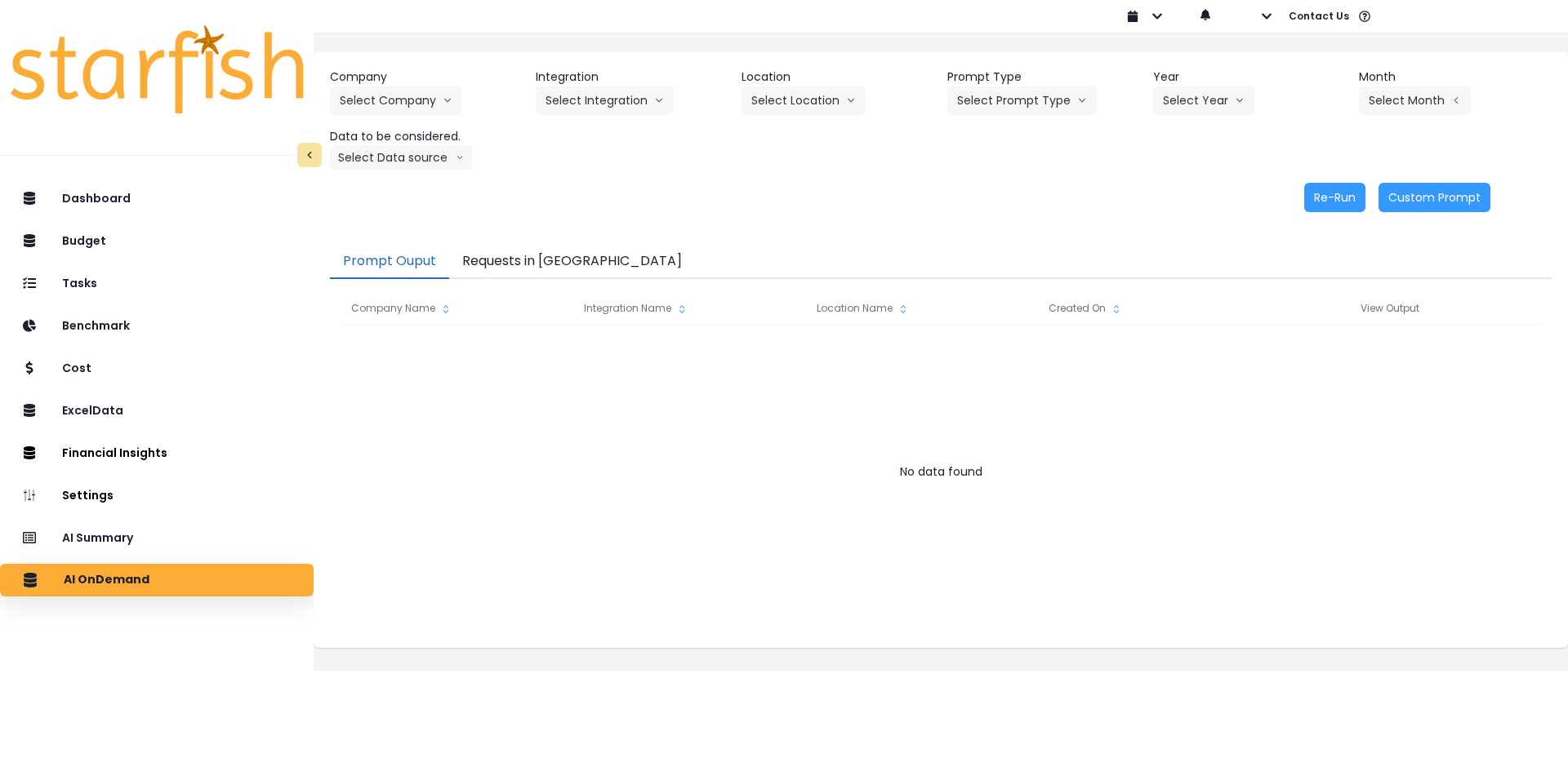
click at [532, 253] on button "Requests in [GEOGRAPHIC_DATA]" at bounding box center [571, 262] width 246 height 34
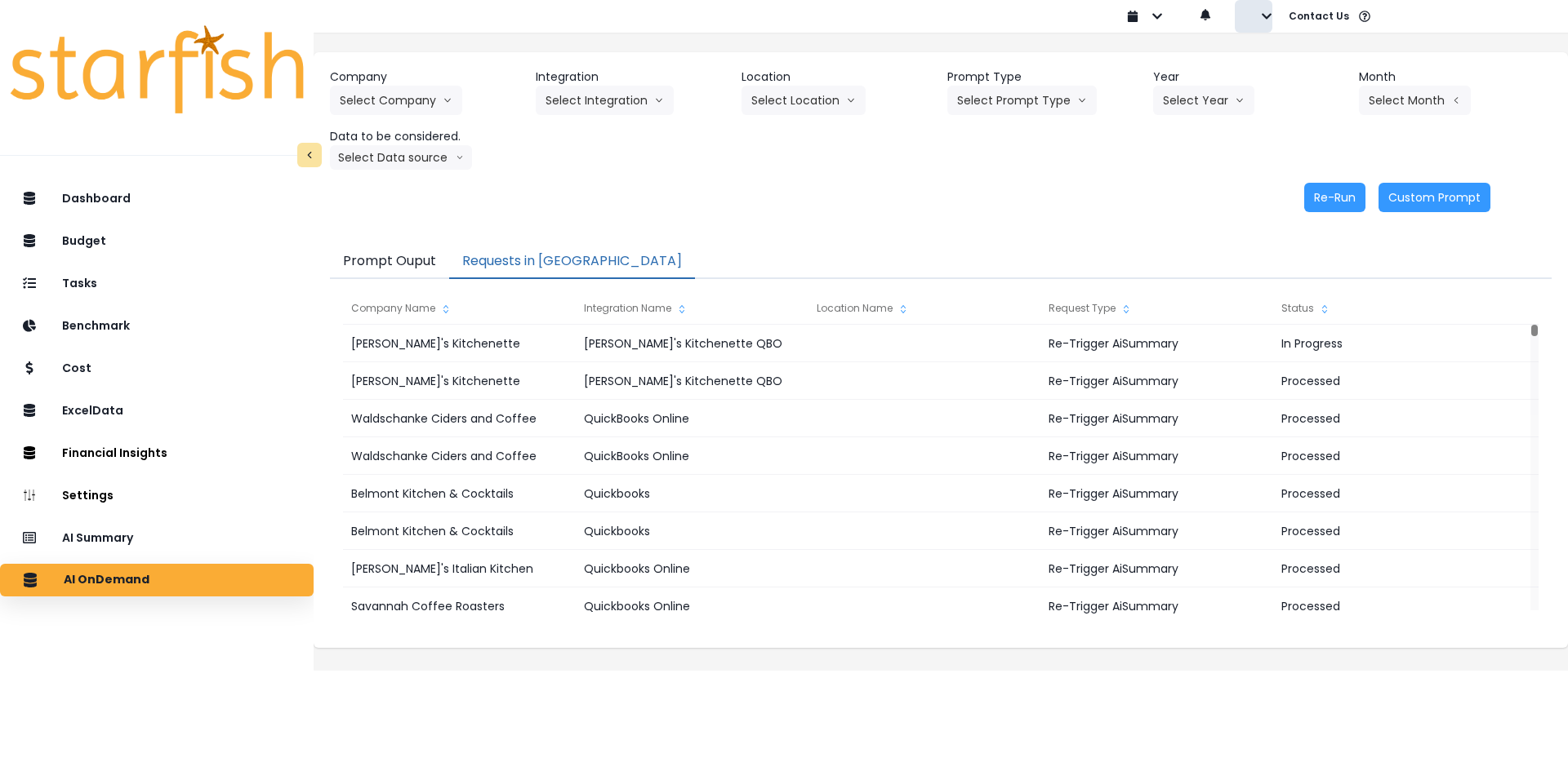
click at [1255, 18] on button "button" at bounding box center [1254, 16] width 37 height 32
click at [1253, 57] on icon "button" at bounding box center [1251, 62] width 13 height 13
